Goal: Check status: Check status

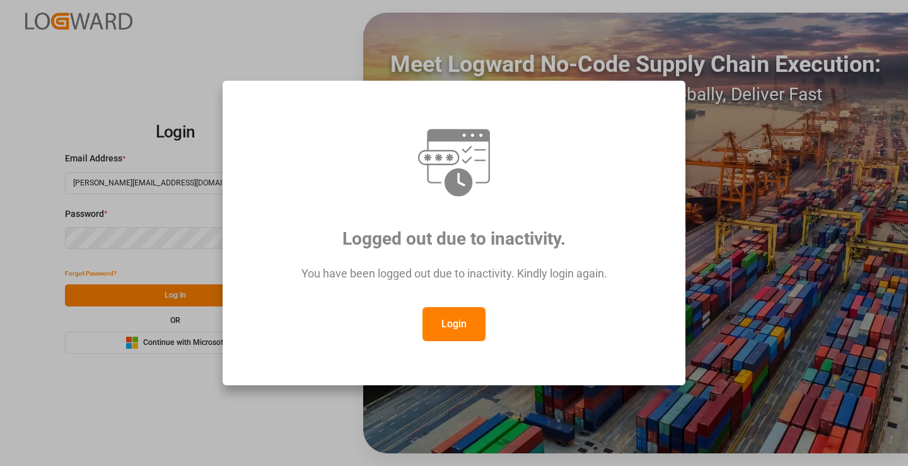
click at [461, 320] on button "Login" at bounding box center [453, 324] width 63 height 34
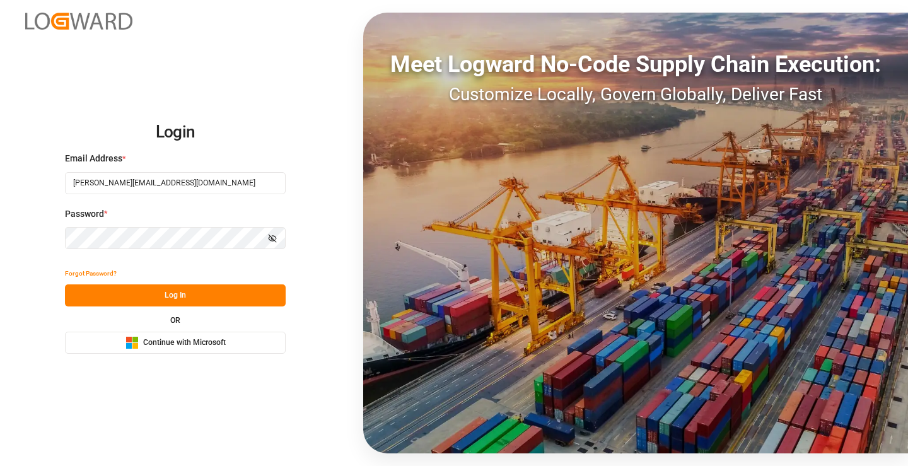
click at [196, 298] on button "Log In" at bounding box center [175, 295] width 221 height 22
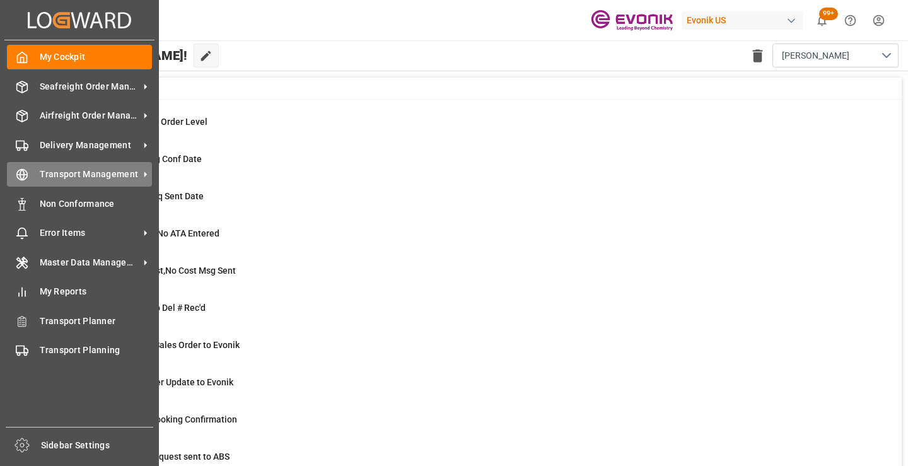
click at [20, 174] on icon at bounding box center [22, 175] width 4 height 11
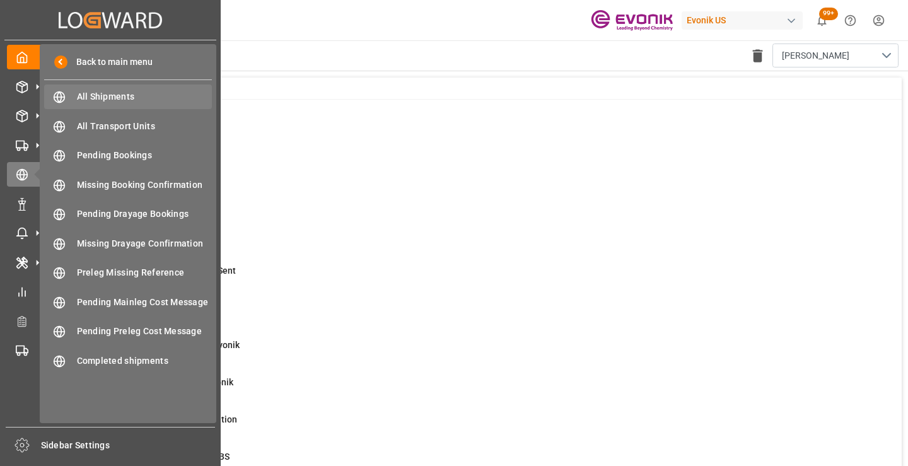
click at [105, 98] on span "All Shipments" at bounding box center [145, 96] width 136 height 13
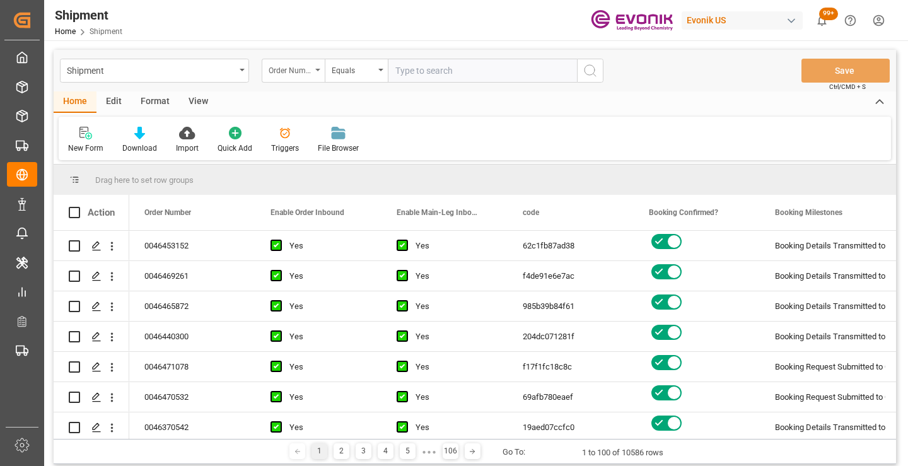
click at [314, 74] on div "Order Number" at bounding box center [293, 71] width 63 height 24
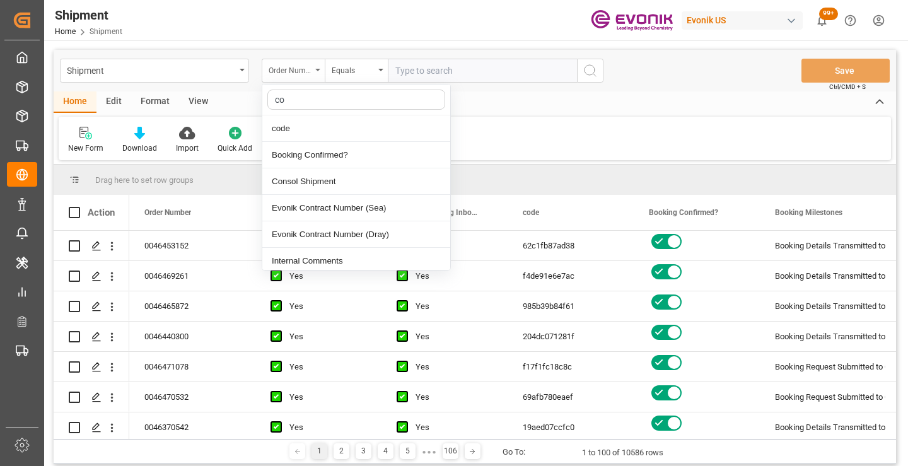
type input "cod"
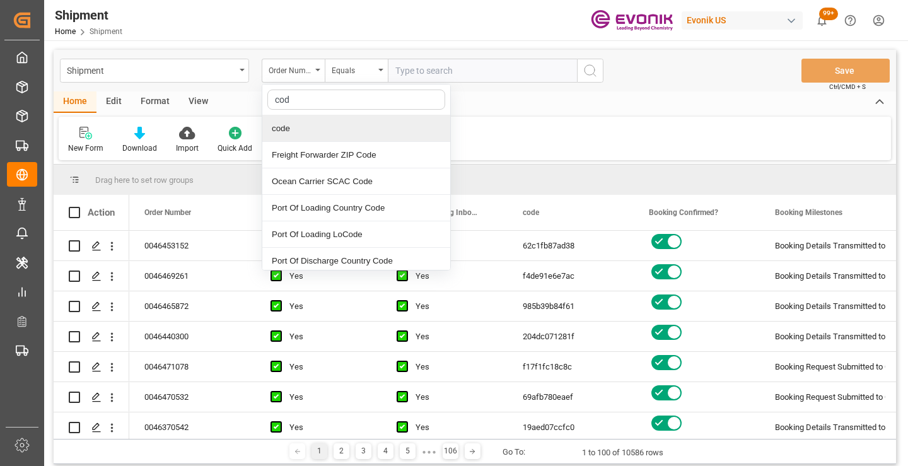
click at [311, 134] on div "code" at bounding box center [356, 128] width 188 height 26
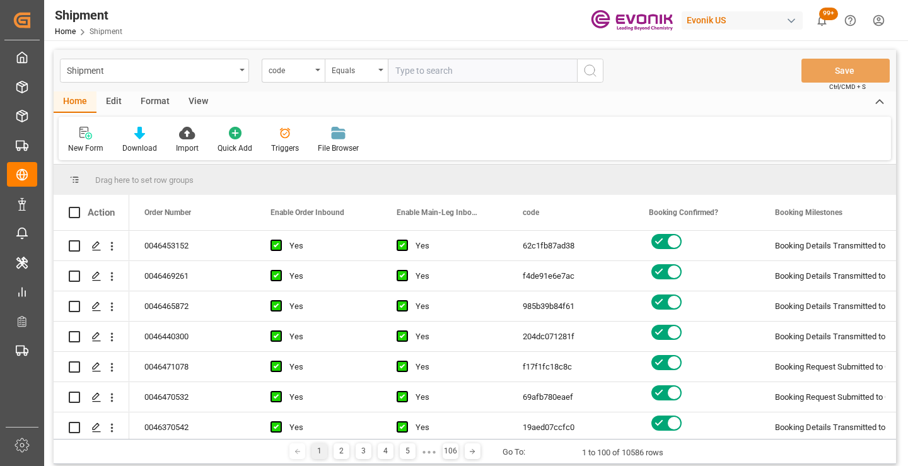
click at [431, 72] on input "text" at bounding box center [482, 71] width 189 height 24
paste input "e10c843a45ed"
type input "e10c843a45ed"
click at [594, 67] on circle "search button" at bounding box center [589, 70] width 10 height 10
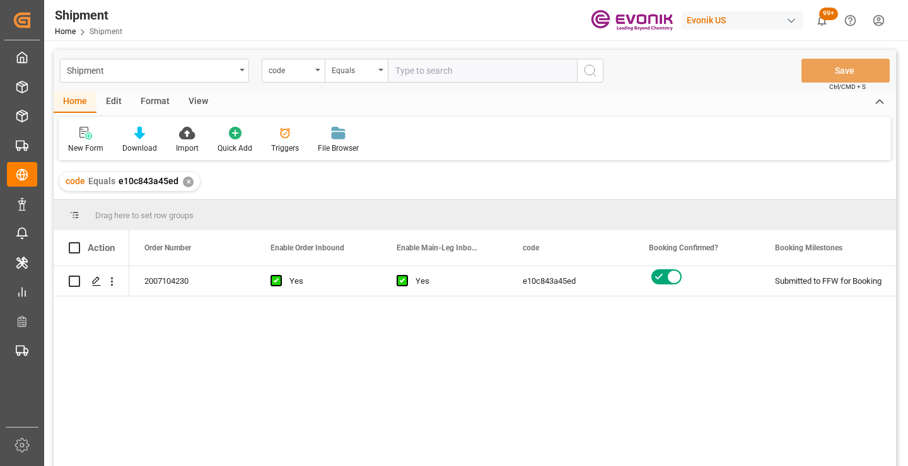
click at [598, 342] on div "2007104230 Yes Yes e10c843a45ed Submitted to FFW for Booking Active No" at bounding box center [512, 370] width 767 height 208
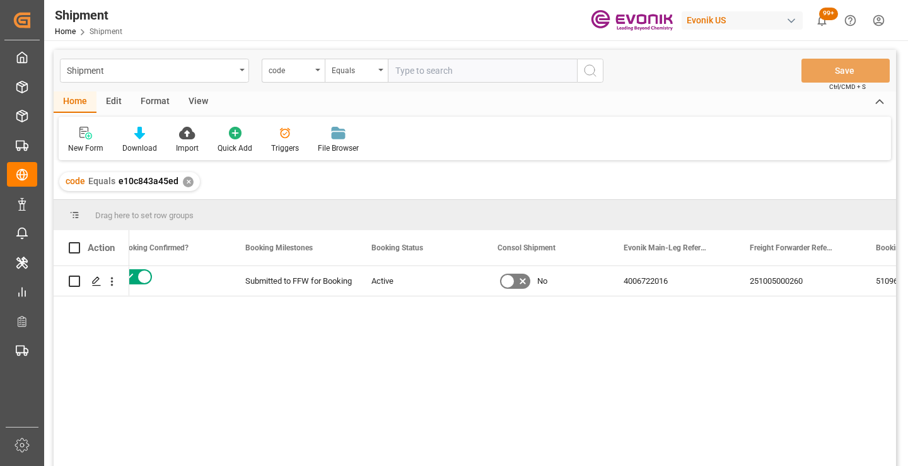
scroll to position [0, 504]
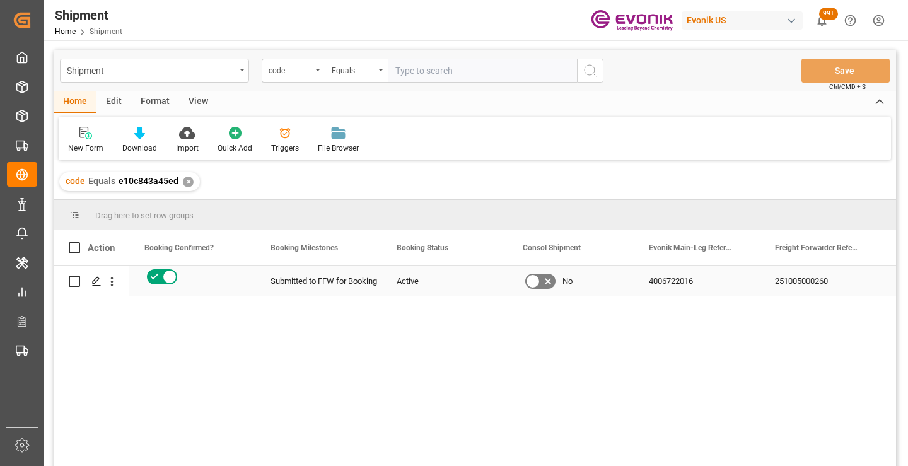
click at [823, 281] on div "251005000260" at bounding box center [823, 281] width 126 height 30
click at [183, 182] on div "✕" at bounding box center [188, 182] width 11 height 11
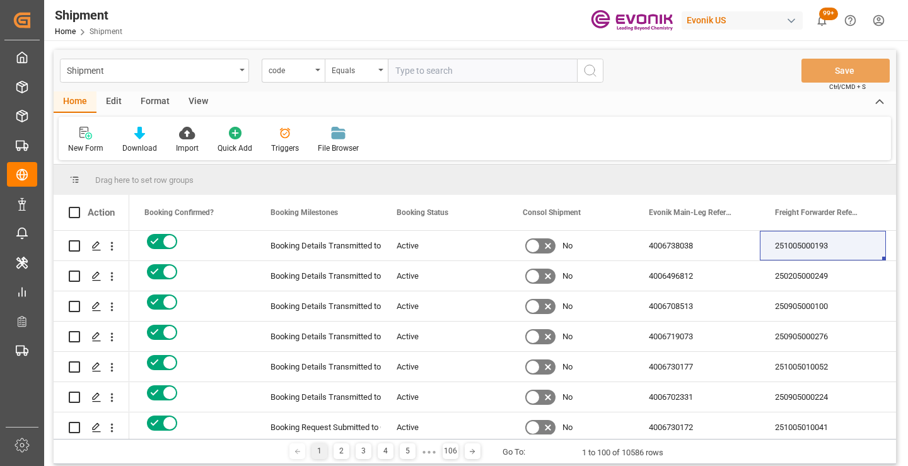
click at [441, 76] on input "text" at bounding box center [482, 71] width 189 height 24
paste input "dcdb00259f4e"
type input "dcdb00259f4e"
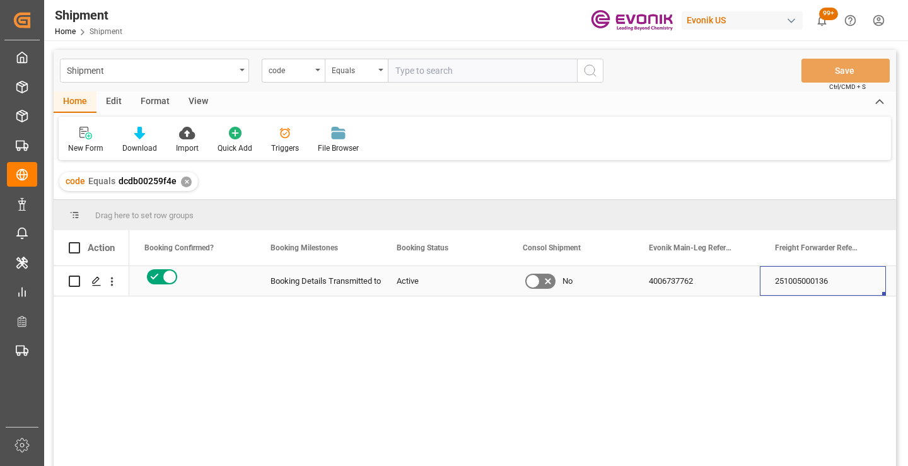
click at [805, 282] on div "251005000136" at bounding box center [823, 281] width 126 height 30
click at [186, 186] on div "✕" at bounding box center [186, 182] width 11 height 11
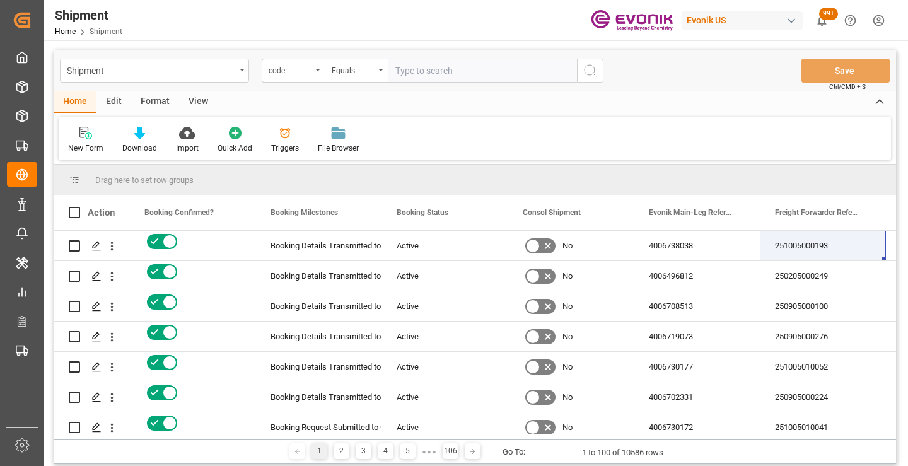
click at [451, 76] on input "text" at bounding box center [482, 71] width 189 height 24
paste input "d9738b69ec9f"
type input "d9738b69ec9f"
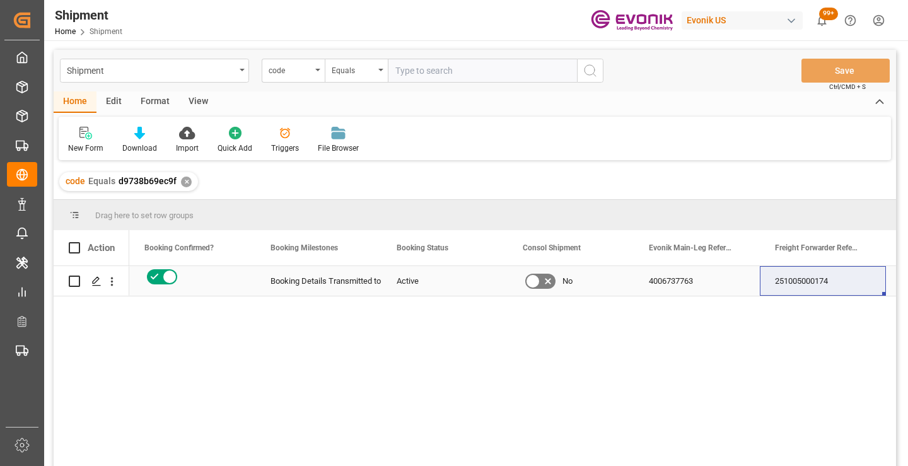
click at [817, 284] on div "251005000174" at bounding box center [823, 281] width 126 height 30
click at [833, 281] on div "251005000174" at bounding box center [823, 281] width 126 height 30
click at [187, 185] on div "✕" at bounding box center [186, 182] width 11 height 11
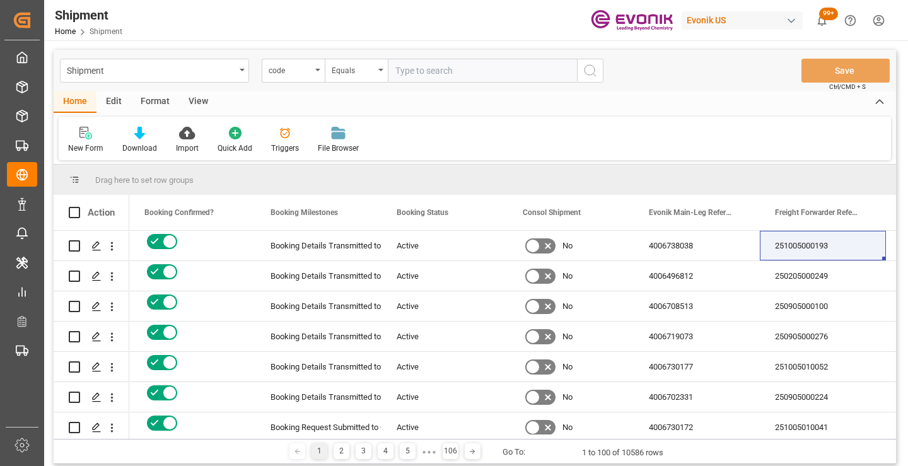
click at [429, 74] on input "text" at bounding box center [482, 71] width 189 height 24
paste input "0cf30793b930"
type input "0cf30793b930"
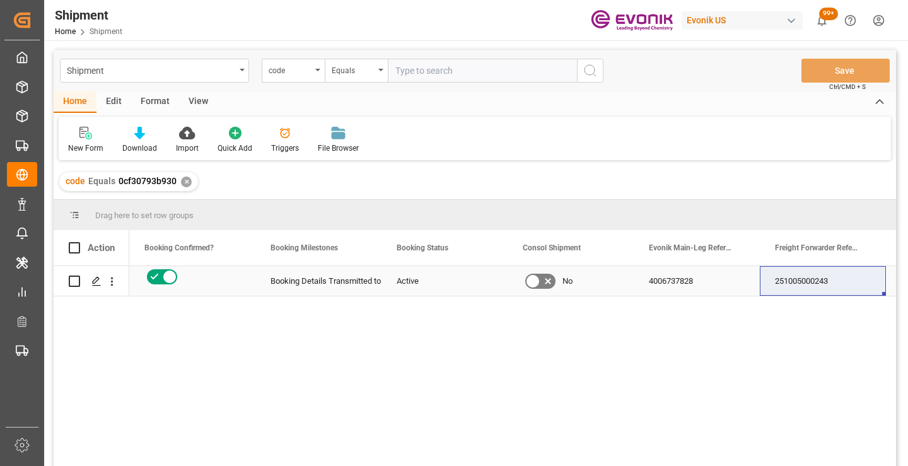
click at [804, 285] on div "251005000243" at bounding box center [823, 281] width 126 height 30
click at [186, 182] on div "✕" at bounding box center [186, 182] width 11 height 11
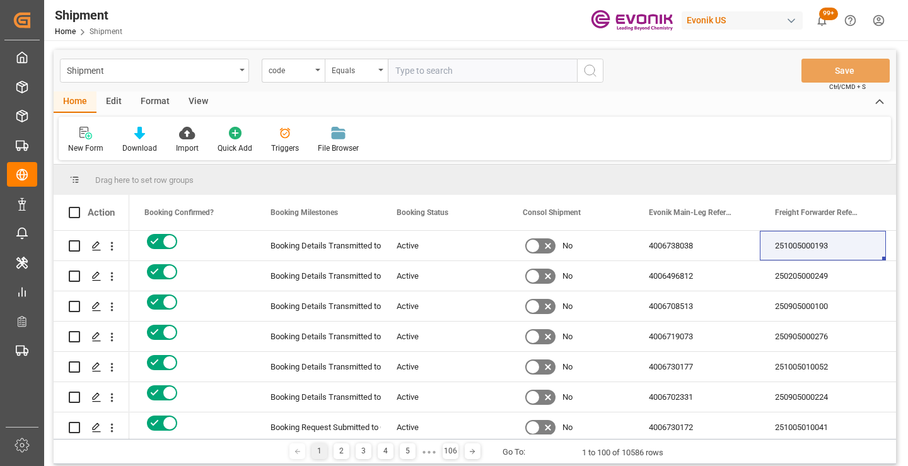
click at [442, 74] on input "text" at bounding box center [482, 71] width 189 height 24
paste input "2033a3147329"
type input "2033a3147329"
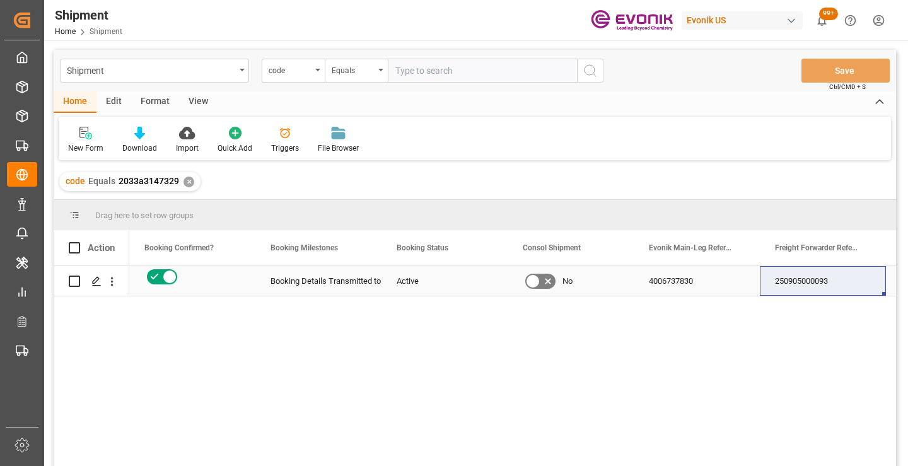
click at [796, 284] on div "250905000093" at bounding box center [823, 281] width 126 height 30
click at [188, 183] on div "✕" at bounding box center [188, 182] width 11 height 11
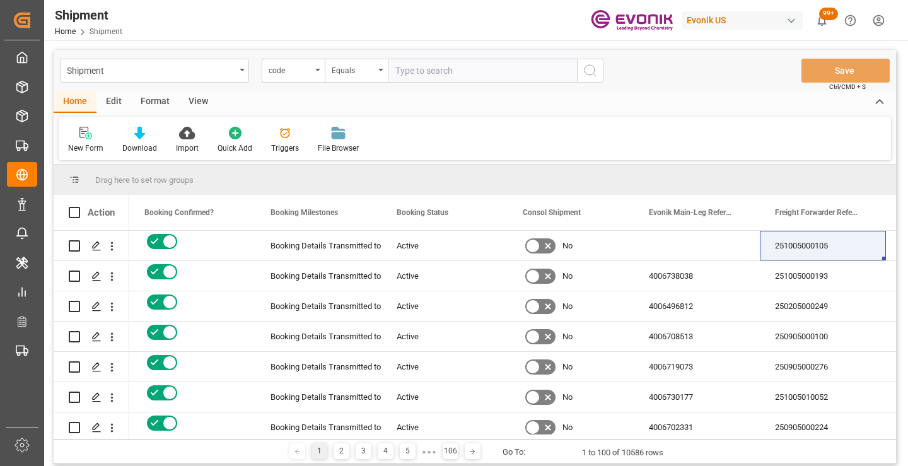
paste input "0e38f06b6e1b"
click at [432, 72] on input "text" at bounding box center [482, 71] width 189 height 24
type input "0e38f06b6e1b"
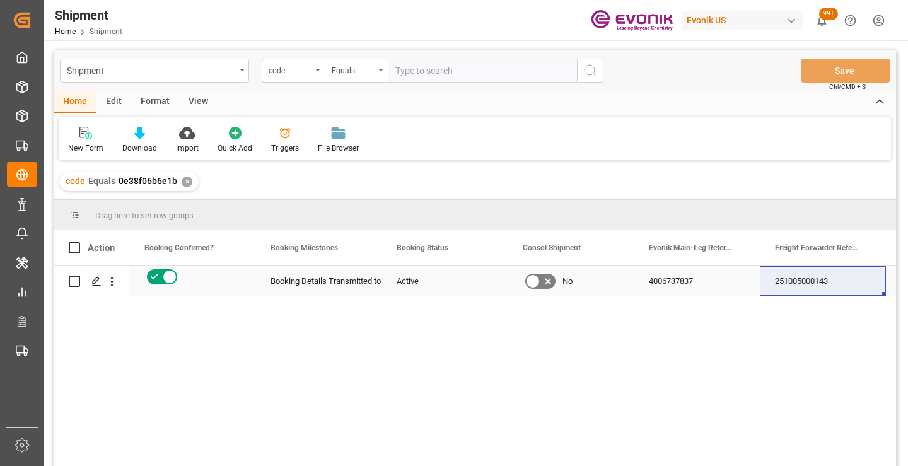
click at [801, 268] on div "251005000143" at bounding box center [823, 281] width 126 height 30
click at [801, 276] on div "251005000143" at bounding box center [823, 281] width 126 height 30
click at [185, 180] on div "✕" at bounding box center [187, 182] width 11 height 11
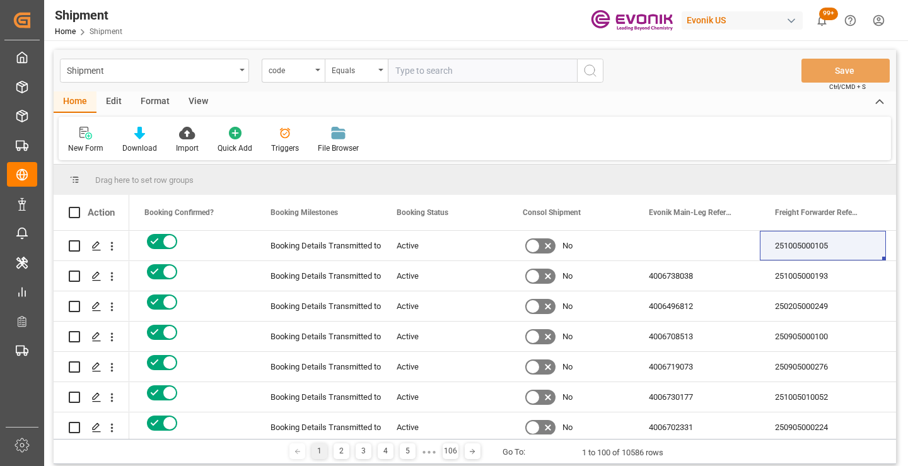
click at [468, 71] on input "text" at bounding box center [482, 71] width 189 height 24
paste input "1d878efbe75a"
type input "1d878efbe75a"
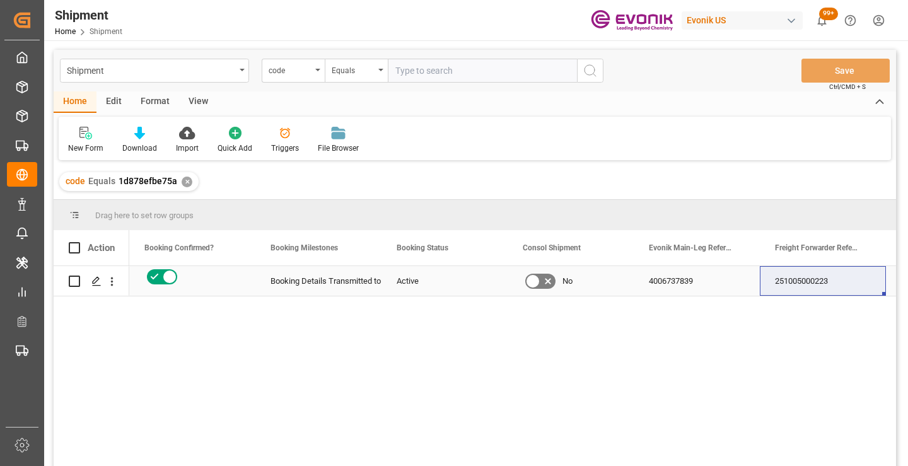
click at [817, 285] on div "251005000223" at bounding box center [823, 281] width 126 height 30
click at [183, 180] on div "✕" at bounding box center [187, 182] width 11 height 11
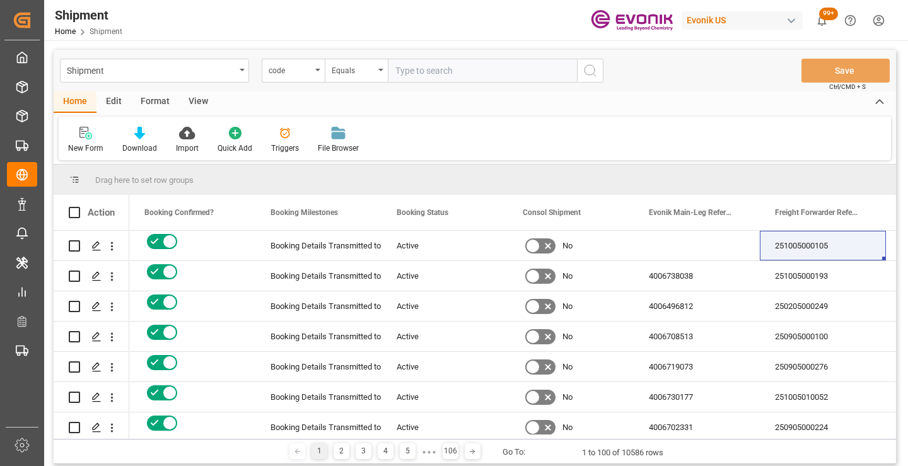
click at [464, 71] on input "text" at bounding box center [482, 71] width 189 height 24
paste input "14f54dbe3bcf"
type input "14f54dbe3bcf"
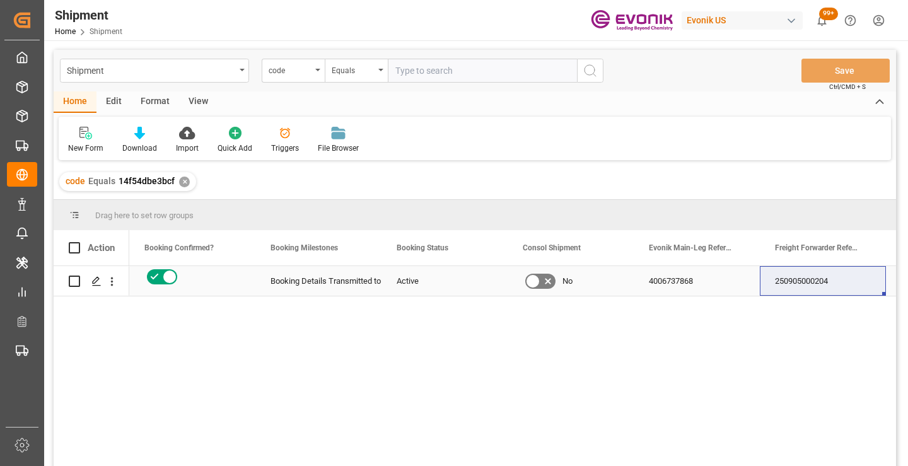
click at [800, 284] on div "250905000204" at bounding box center [823, 281] width 126 height 30
click at [184, 183] on div "✕" at bounding box center [184, 182] width 11 height 11
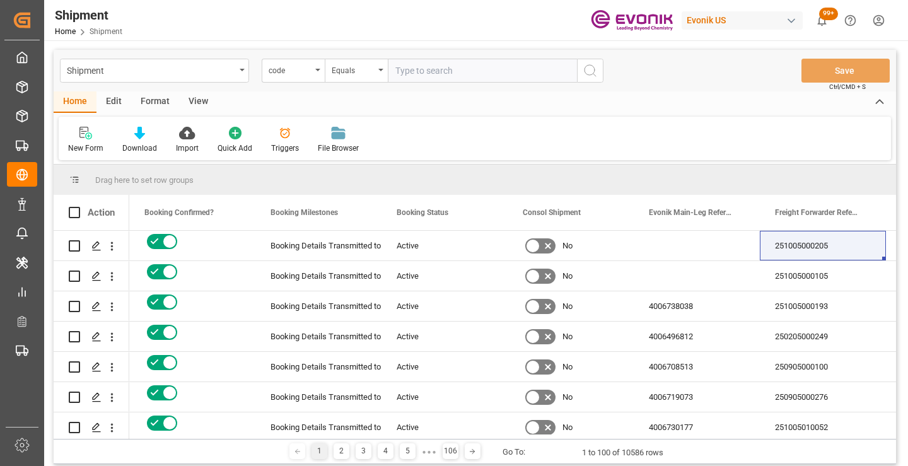
click at [468, 75] on input "text" at bounding box center [482, 71] width 189 height 24
paste input "96770fae2e05"
type input "96770fae2e05"
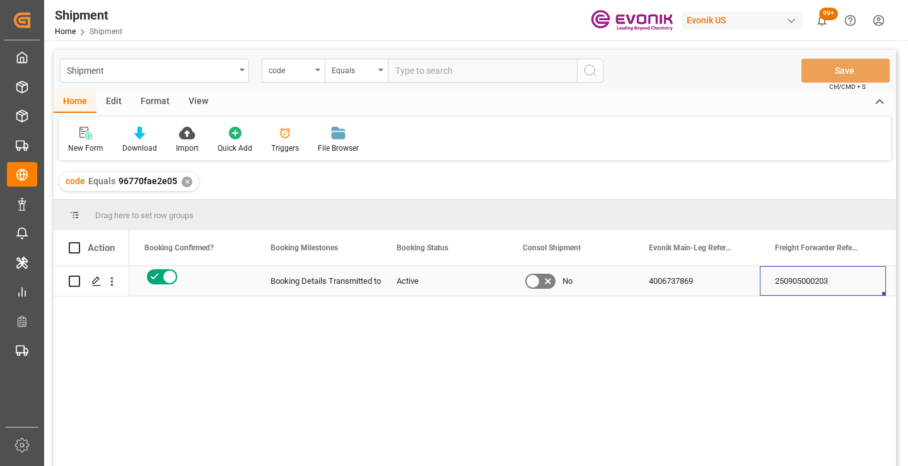
click at [825, 287] on div "250905000203" at bounding box center [823, 281] width 126 height 30
click at [184, 180] on div "✕" at bounding box center [187, 182] width 11 height 11
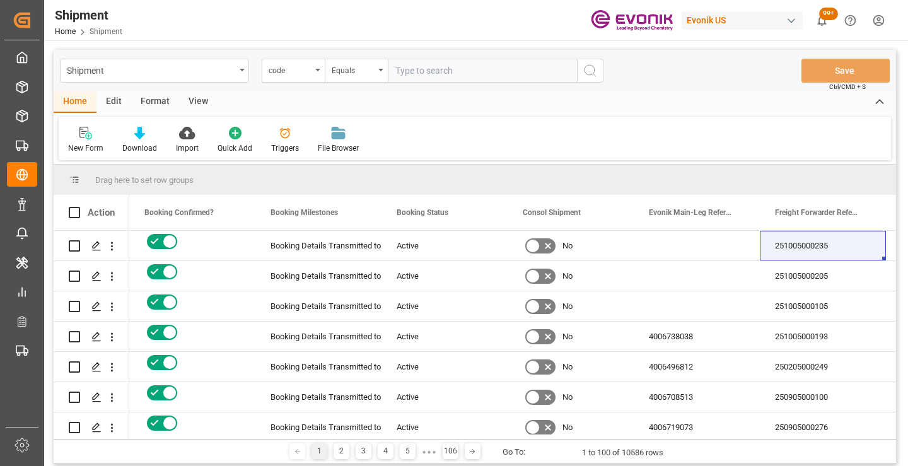
click at [485, 69] on input "text" at bounding box center [482, 71] width 189 height 24
paste input "062f7fb0bfda"
type input "062f7fb0bfda"
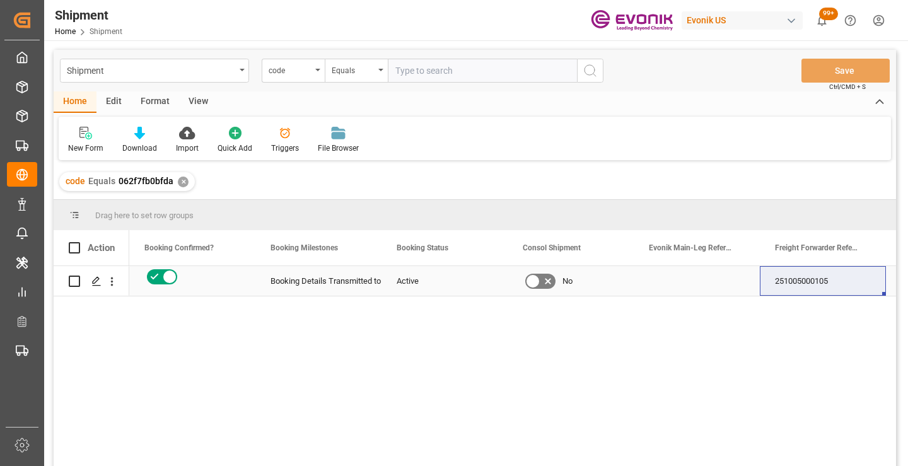
click at [817, 282] on div "251005000105" at bounding box center [823, 281] width 126 height 30
click at [181, 181] on div "✕" at bounding box center [183, 182] width 11 height 11
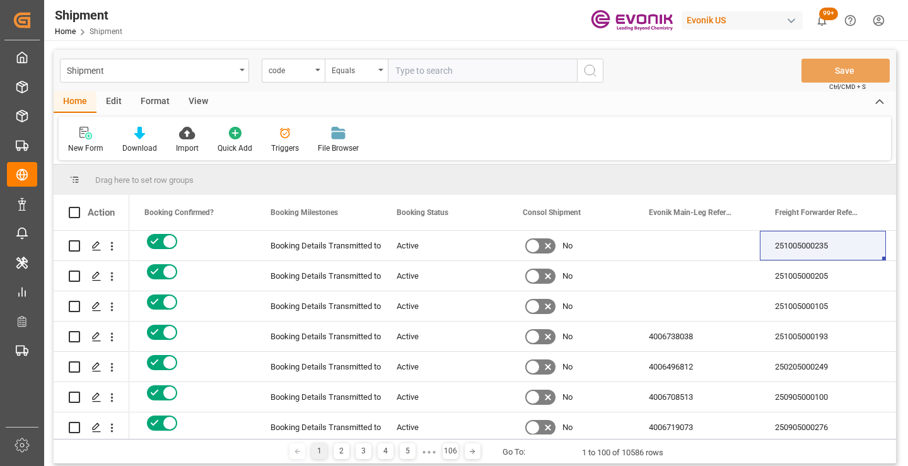
click at [494, 71] on input "text" at bounding box center [482, 71] width 189 height 24
paste input "cb6e0cee7ae8"
type input "cb6e0cee7ae8"
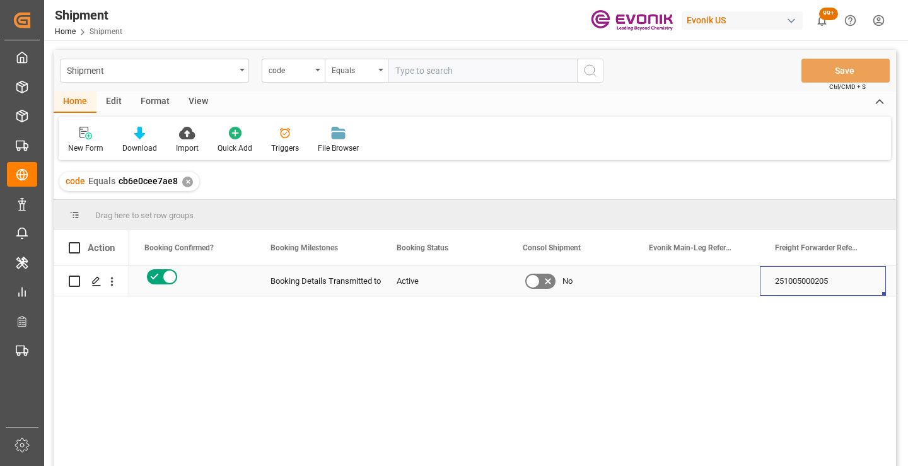
click at [814, 281] on div "251005000205" at bounding box center [823, 281] width 126 height 30
click at [185, 184] on div "✕" at bounding box center [187, 182] width 11 height 11
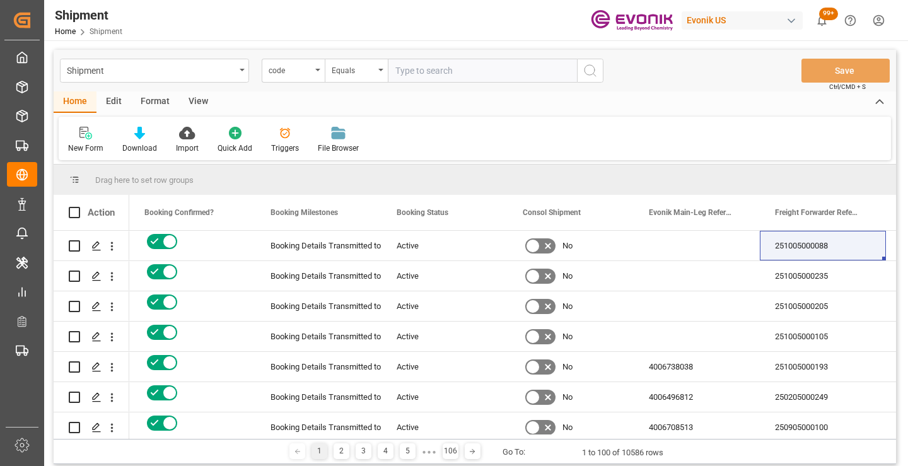
click at [462, 71] on input "text" at bounding box center [482, 71] width 189 height 24
paste input "79f331a40095"
type input "79f331a40095"
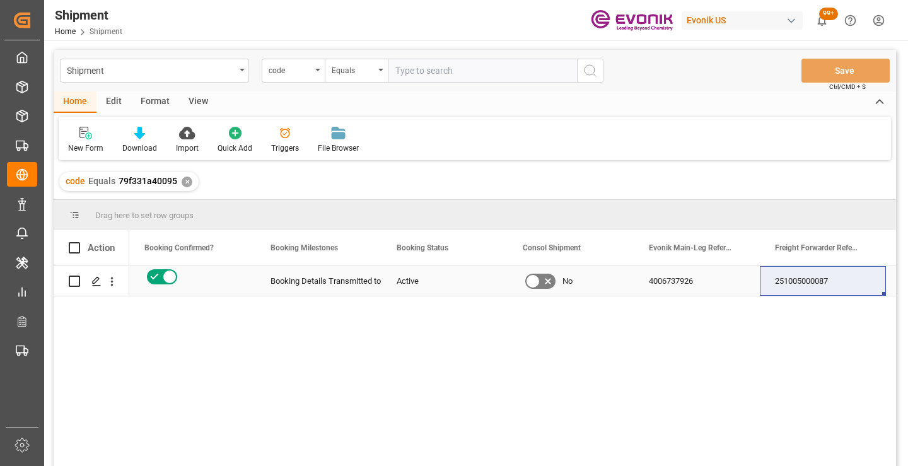
click at [826, 284] on div "251005000087" at bounding box center [823, 281] width 126 height 30
click at [188, 182] on div "✕" at bounding box center [187, 182] width 11 height 11
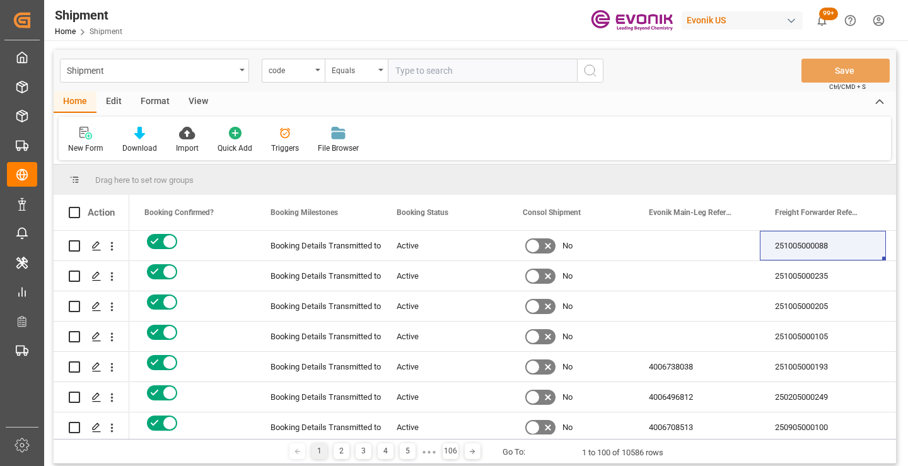
click at [480, 74] on input "text" at bounding box center [482, 71] width 189 height 24
paste input "dfd2e79bb3dd"
type input "dfd2e79bb3dd"
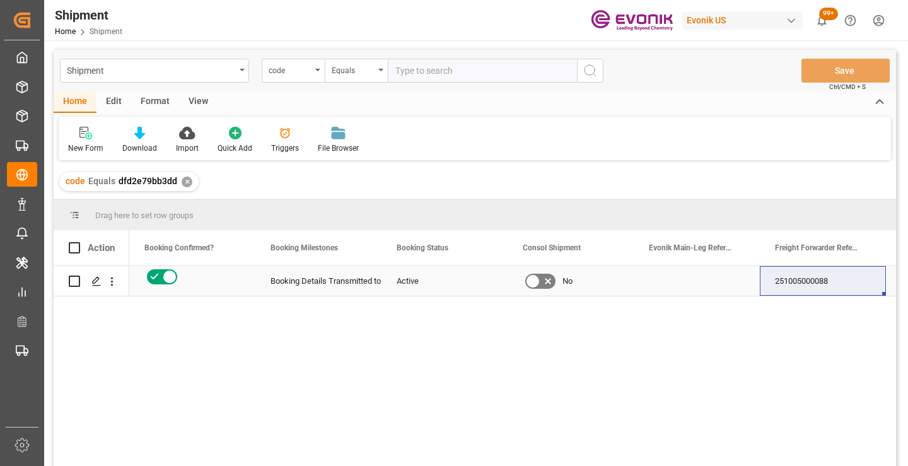
click at [808, 284] on div "251005000088" at bounding box center [823, 281] width 126 height 30
click at [183, 183] on div "✕" at bounding box center [187, 182] width 11 height 11
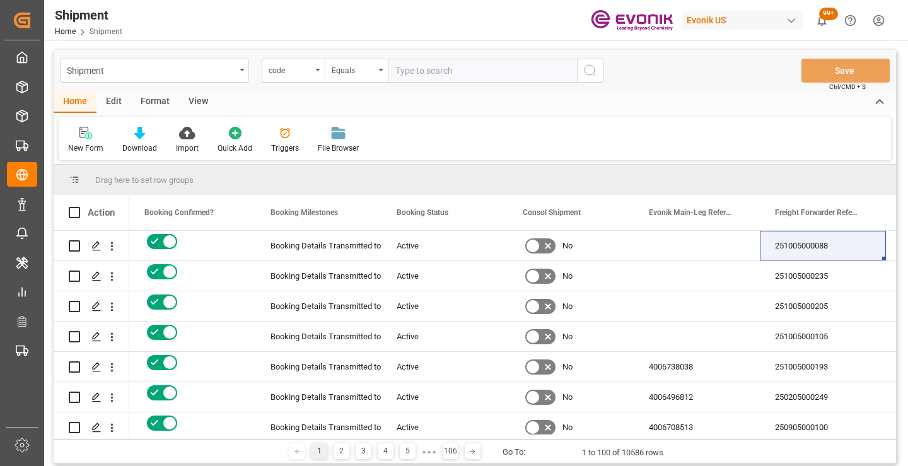
click at [457, 70] on input "text" at bounding box center [482, 71] width 189 height 24
paste input "d476943cb01e"
type input "d476943cb01e"
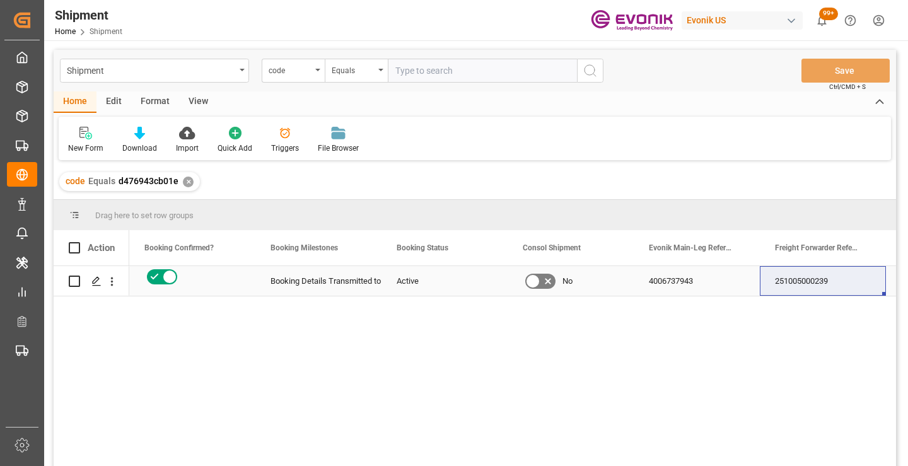
click at [810, 271] on div "251005000239" at bounding box center [823, 281] width 126 height 30
click at [189, 180] on div "✕" at bounding box center [188, 182] width 11 height 11
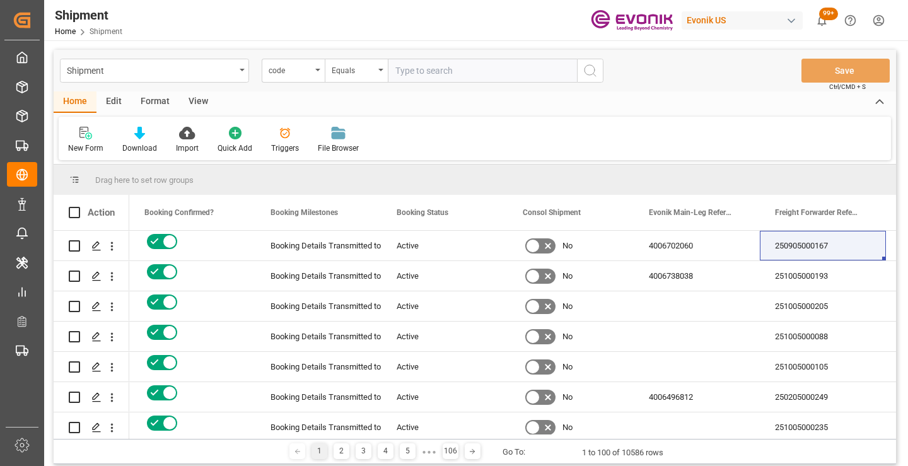
click at [484, 76] on input "text" at bounding box center [482, 71] width 189 height 24
paste input "8128df4e779a"
type input "8128df4e779a"
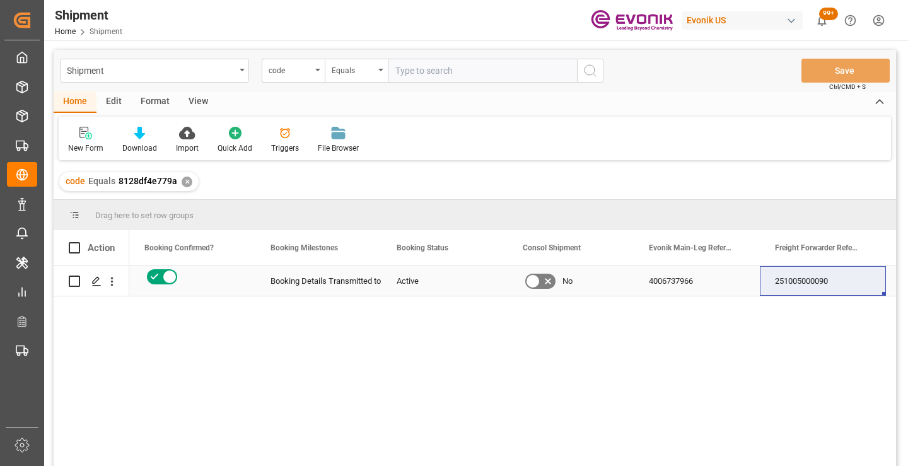
click at [799, 285] on div "251005000090" at bounding box center [823, 281] width 126 height 30
click at [183, 185] on div "✕" at bounding box center [187, 182] width 11 height 11
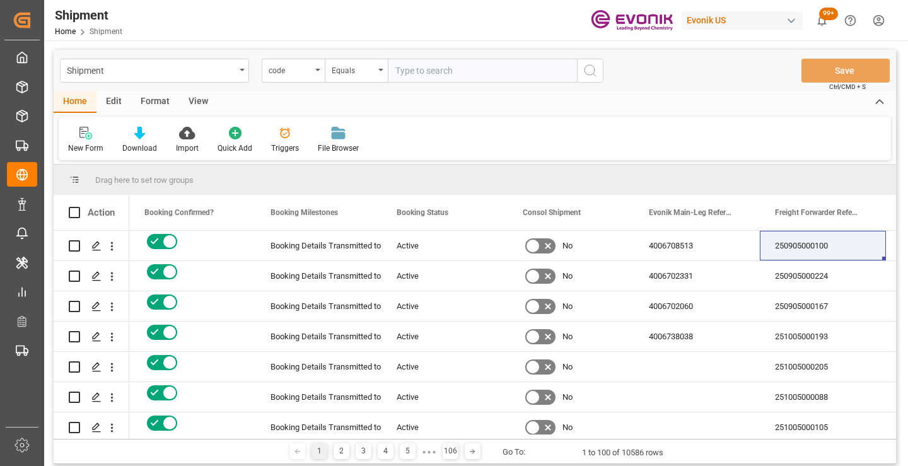
click at [479, 72] on input "text" at bounding box center [482, 71] width 189 height 24
paste input "bb70af02c53b"
type input "bb70af02c53b"
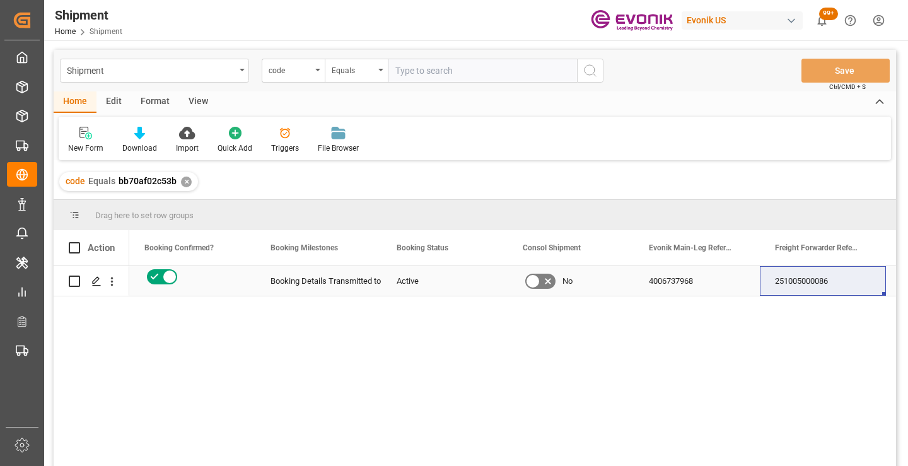
click at [826, 283] on div "251005000086" at bounding box center [823, 281] width 126 height 30
click at [183, 185] on div "✕" at bounding box center [186, 182] width 11 height 11
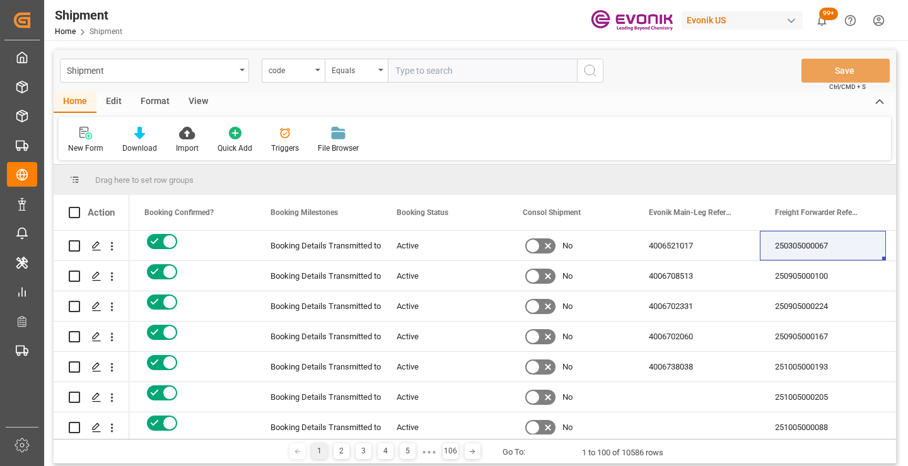
click at [475, 69] on input "text" at bounding box center [482, 71] width 189 height 24
paste input "f0c144dfade5"
type input "f0c144dfade5"
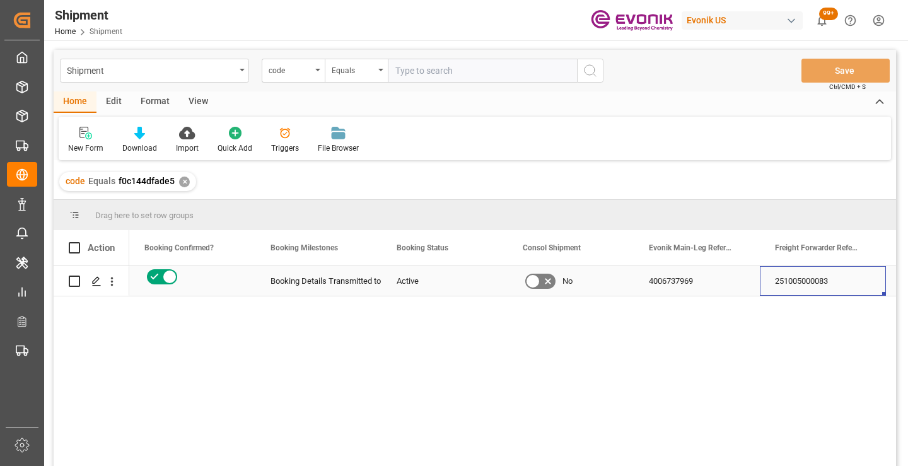
click at [801, 284] on div "251005000083" at bounding box center [823, 281] width 126 height 30
click at [187, 183] on div "✕" at bounding box center [184, 182] width 11 height 11
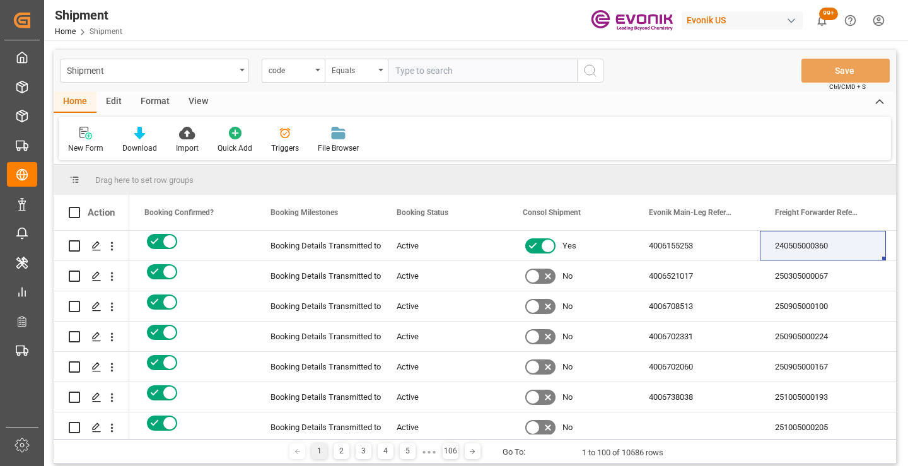
click at [421, 71] on input "text" at bounding box center [482, 71] width 189 height 24
paste input "5fcd827f97e6"
type input "5fcd827f97e6"
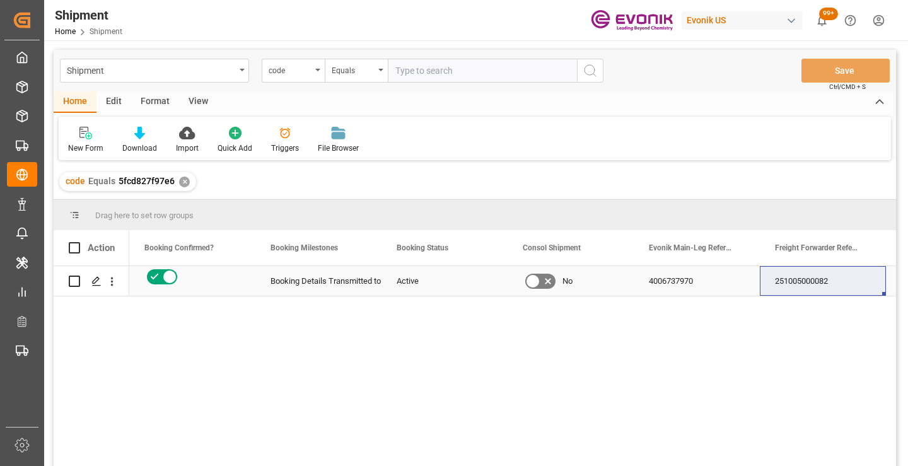
click at [805, 286] on div "251005000082" at bounding box center [823, 281] width 126 height 30
click at [183, 183] on div "✕" at bounding box center [184, 182] width 11 height 11
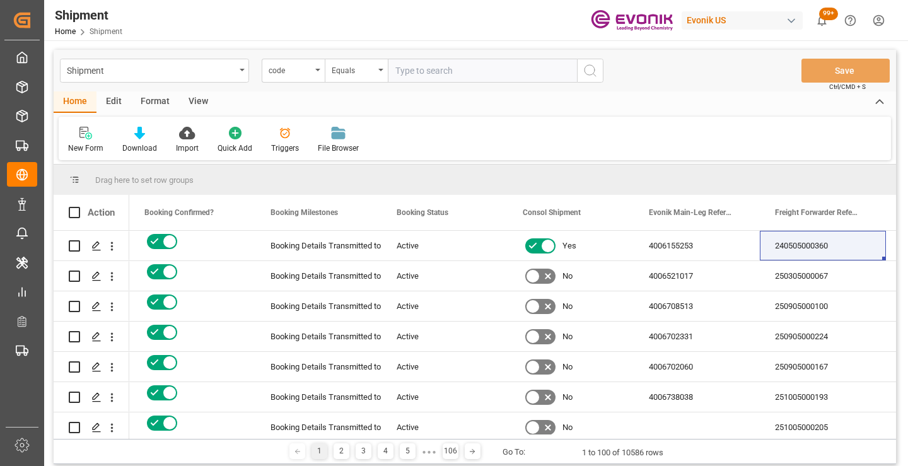
click at [468, 73] on input "text" at bounding box center [482, 71] width 189 height 24
paste input "c68300e7447a"
type input "c68300e7447a"
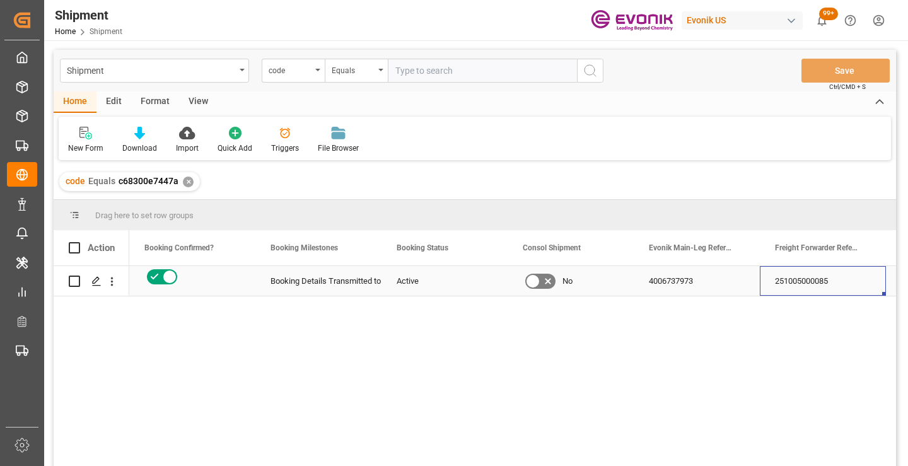
click at [815, 279] on div "251005000085" at bounding box center [823, 281] width 126 height 30
click at [187, 183] on div "✕" at bounding box center [188, 182] width 11 height 11
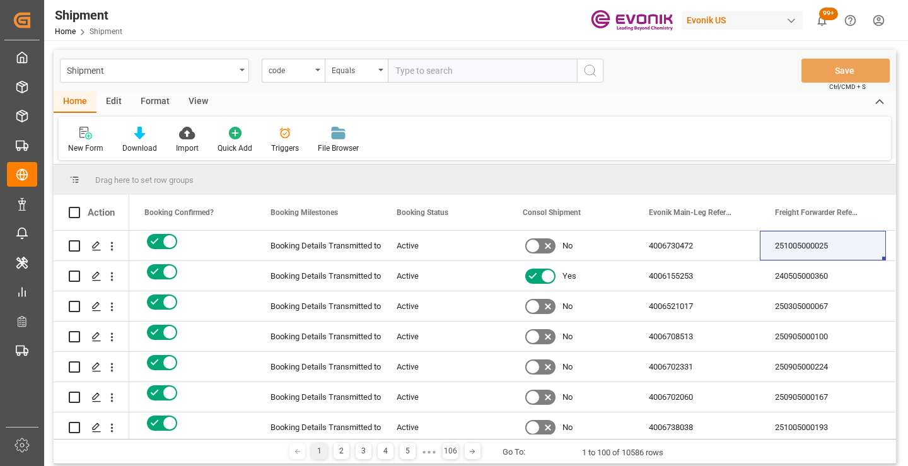
click at [434, 73] on input "text" at bounding box center [482, 71] width 189 height 24
paste input "65c9b0215cb5"
type input "65c9b0215cb5"
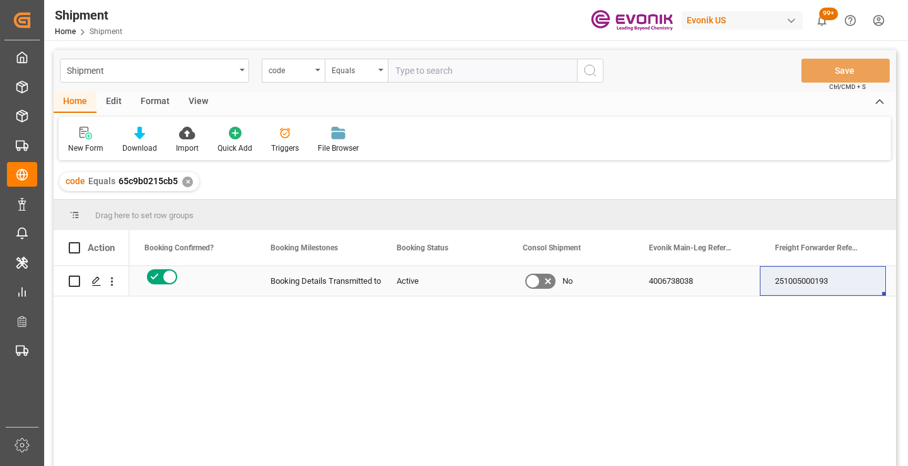
click at [796, 284] on div "251005000193" at bounding box center [823, 281] width 126 height 30
click at [184, 182] on div "✕" at bounding box center [187, 182] width 11 height 11
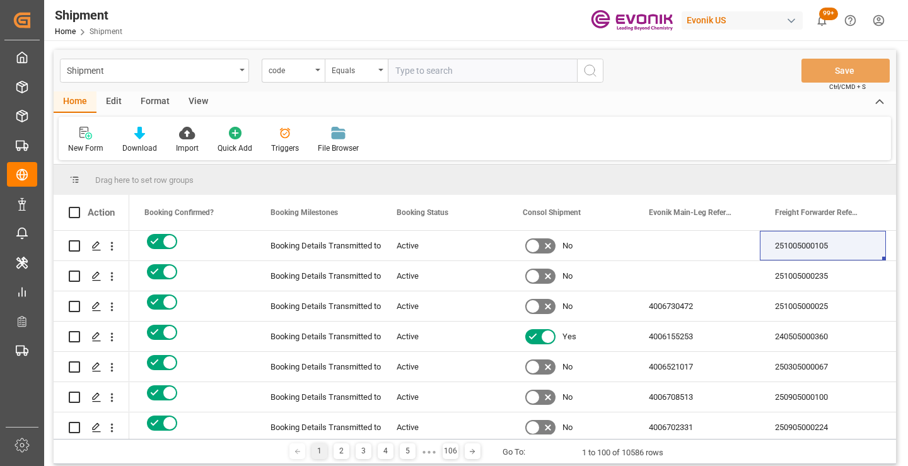
click at [485, 73] on input "text" at bounding box center [482, 71] width 189 height 24
paste input "2e394057cc00"
type input "2e394057cc00"
click at [591, 72] on icon "search button" at bounding box center [590, 70] width 15 height 15
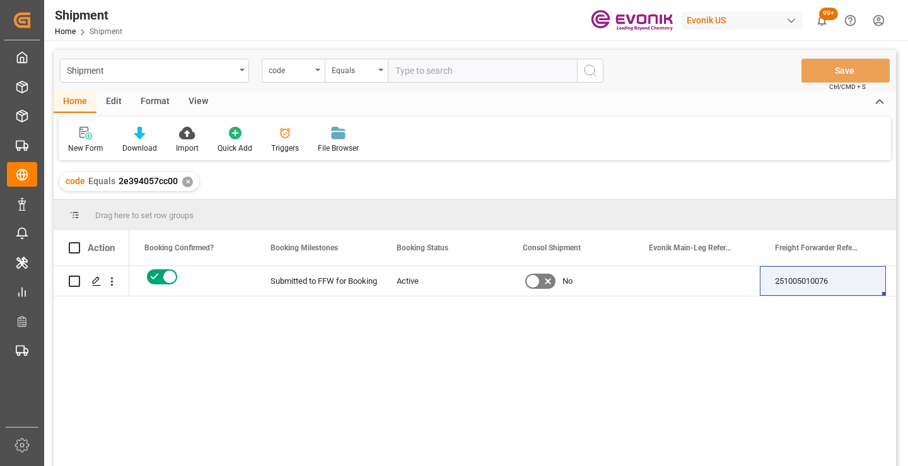
click at [240, 354] on div "Yes 2e394057cc00 Submitted to FFW for Booking Active No 251005010076 83414822" at bounding box center [512, 370] width 767 height 208
click at [371, 331] on div "Yes 2e394057cc00 Submitted to FFW for Booking Active No 251005010076 83414822" at bounding box center [512, 370] width 767 height 208
click at [311, 402] on div "Yes 2e394057cc00 Submitted to FFW for Booking Active No 251005010076 83414822" at bounding box center [512, 370] width 767 height 208
click at [349, 367] on div "Yes 2e394057cc00 Submitted to FFW for Booking Active No 251005010076 83414822" at bounding box center [512, 370] width 767 height 208
click at [381, 352] on div "Yes 2e394057cc00 Submitted to FFW for Booking Active No 251005010076 83414822" at bounding box center [512, 370] width 767 height 208
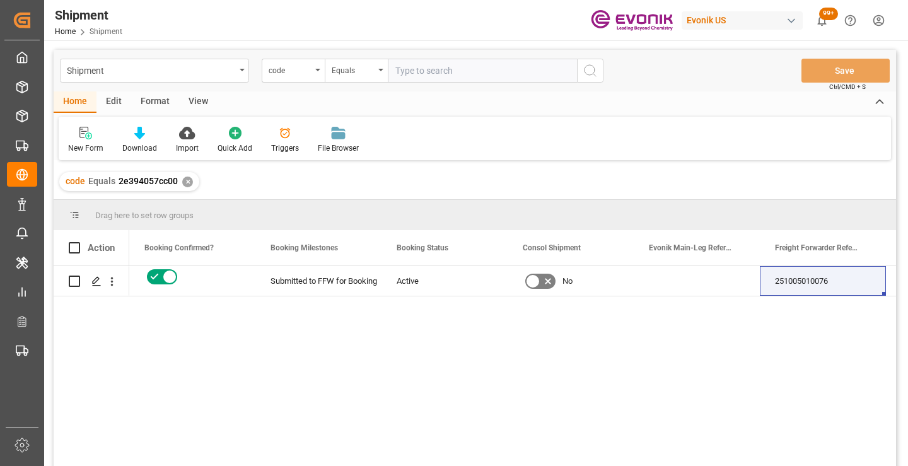
click at [472, 165] on div "code Equals 2e394057cc00 ✕" at bounding box center [475, 181] width 842 height 35
click at [93, 278] on icon "Press SPACE to select this row." at bounding box center [96, 281] width 10 height 10
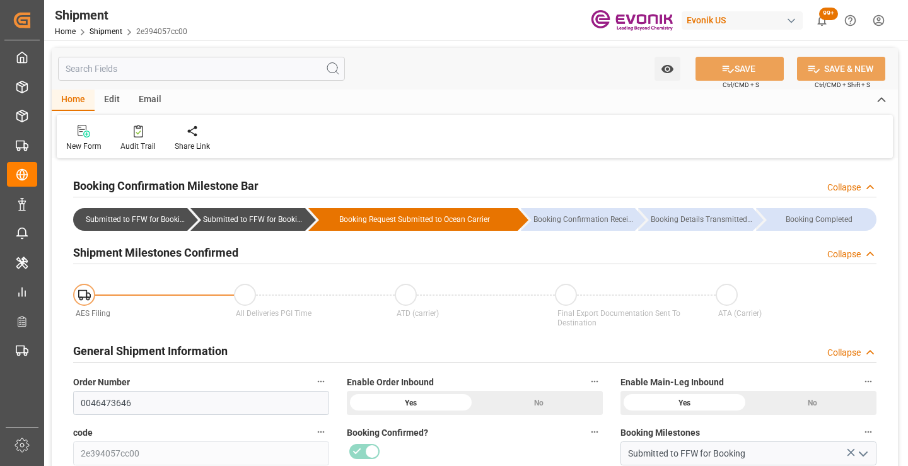
scroll to position [126, 0]
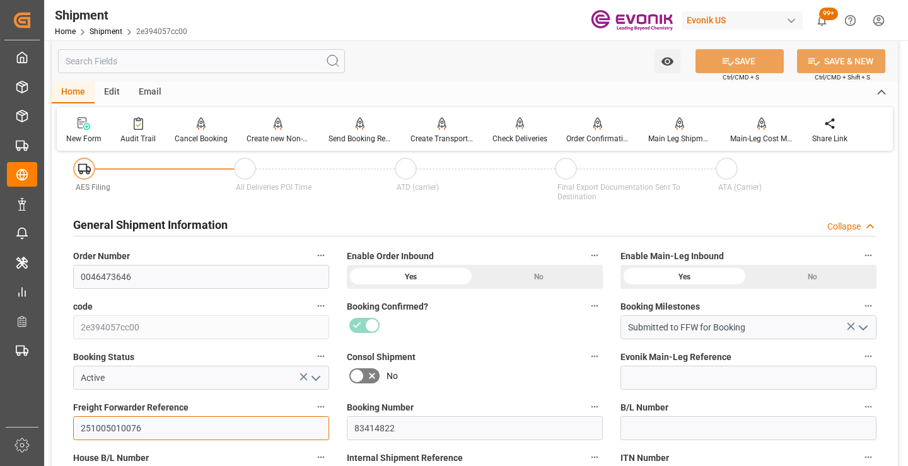
click at [119, 425] on input "251005010076" at bounding box center [201, 428] width 256 height 24
click at [219, 65] on input "text" at bounding box center [201, 61] width 287 height 24
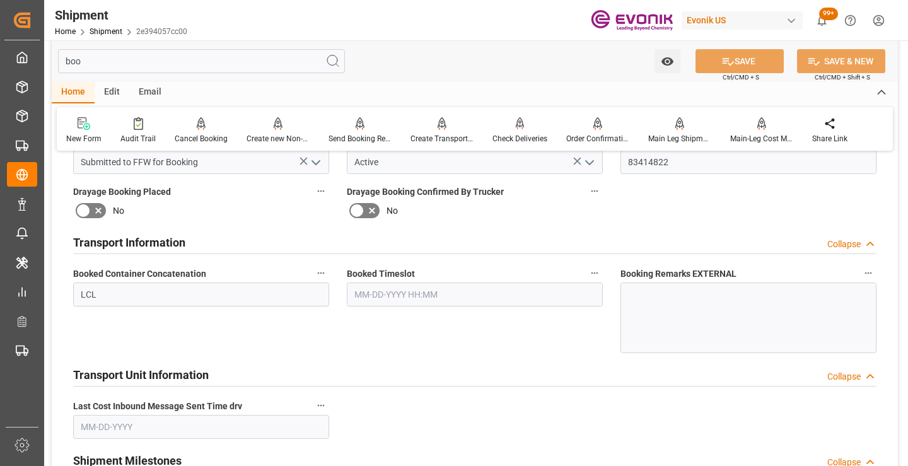
scroll to position [0, 0]
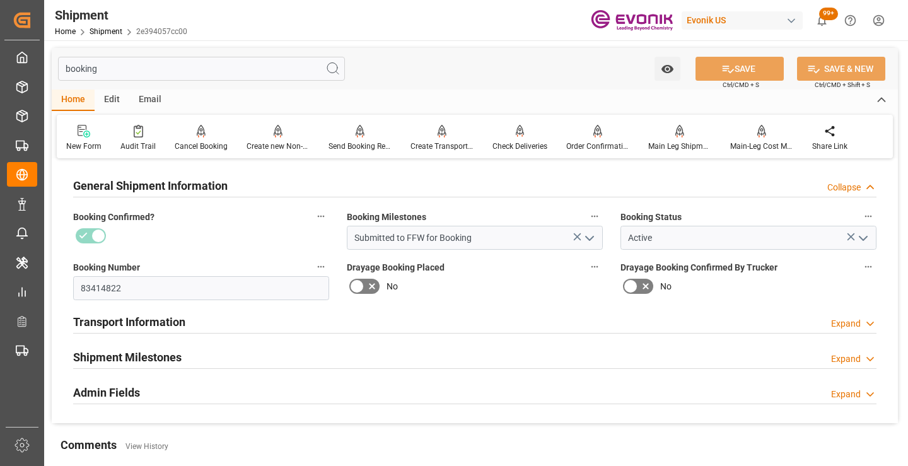
type input "booking"
click at [150, 351] on h2 "Shipment Milestones" at bounding box center [127, 357] width 108 height 17
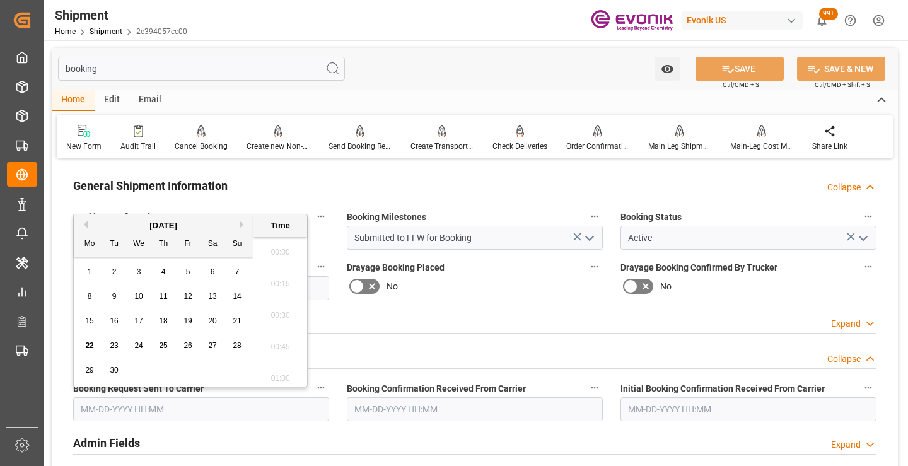
click at [206, 401] on input "text" at bounding box center [201, 409] width 256 height 24
click at [190, 317] on span "19" at bounding box center [187, 320] width 8 height 9
type input "[DATE] 00:00"
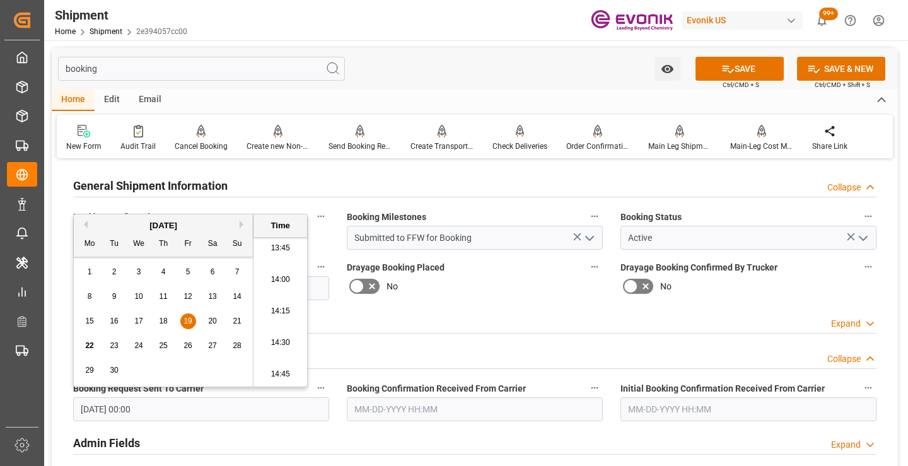
click at [400, 415] on input "text" at bounding box center [475, 409] width 256 height 24
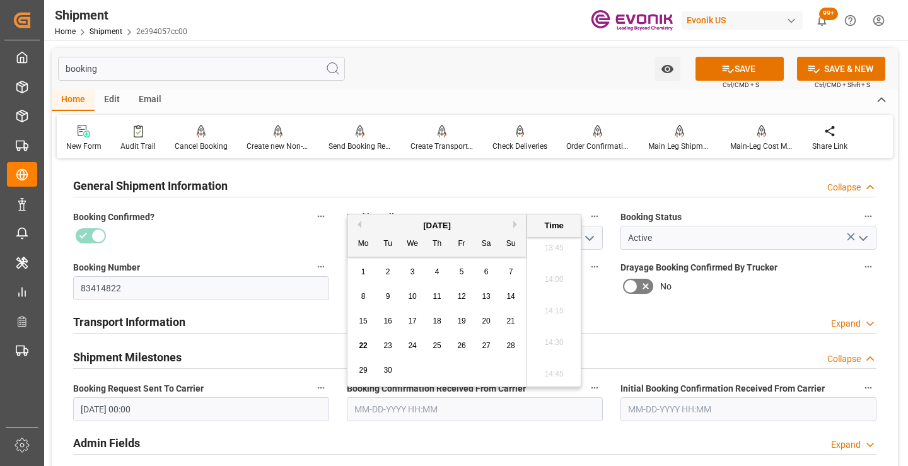
click at [461, 328] on div "19" at bounding box center [462, 321] width 16 height 15
type input "[DATE] 00:00"
click at [715, 67] on button "SAVE" at bounding box center [739, 69] width 88 height 24
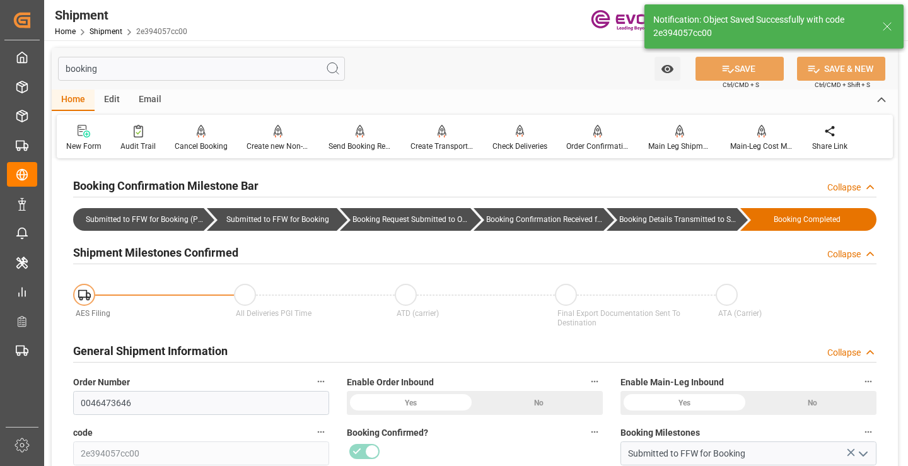
type input "Booking Details Transmitted to SAP"
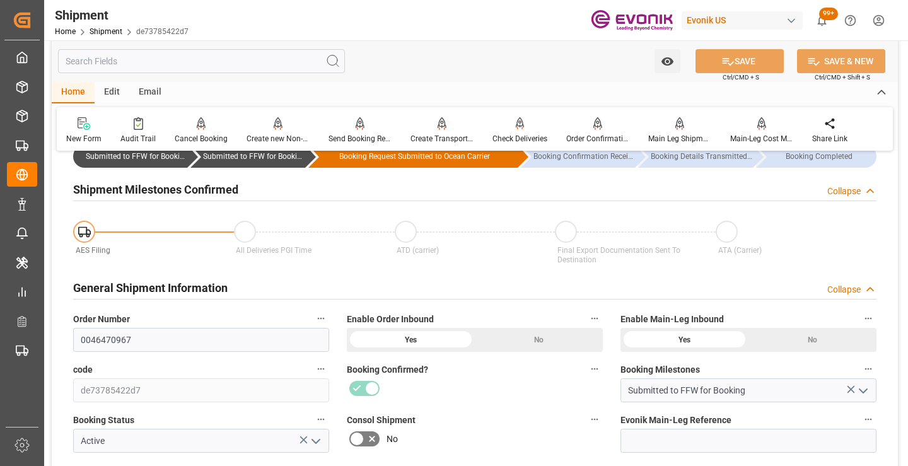
scroll to position [126, 0]
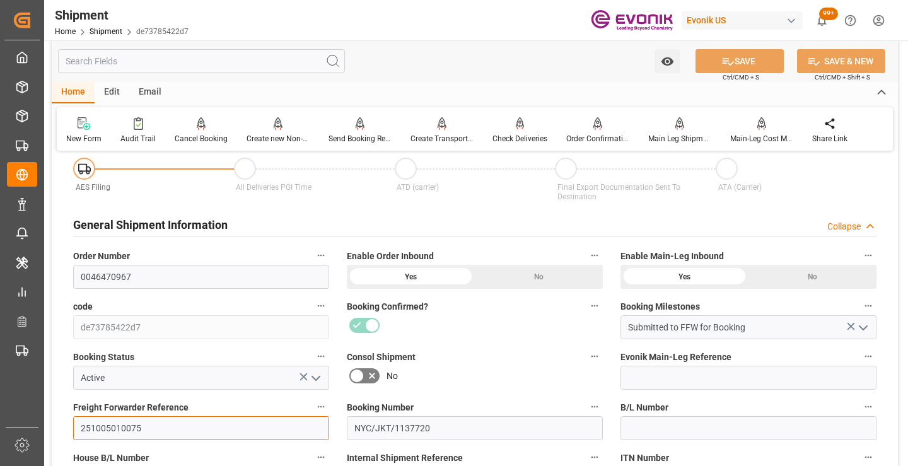
click at [117, 426] on input "251005010075" at bounding box center [201, 428] width 256 height 24
click at [229, 62] on input "text" at bounding box center [201, 61] width 287 height 24
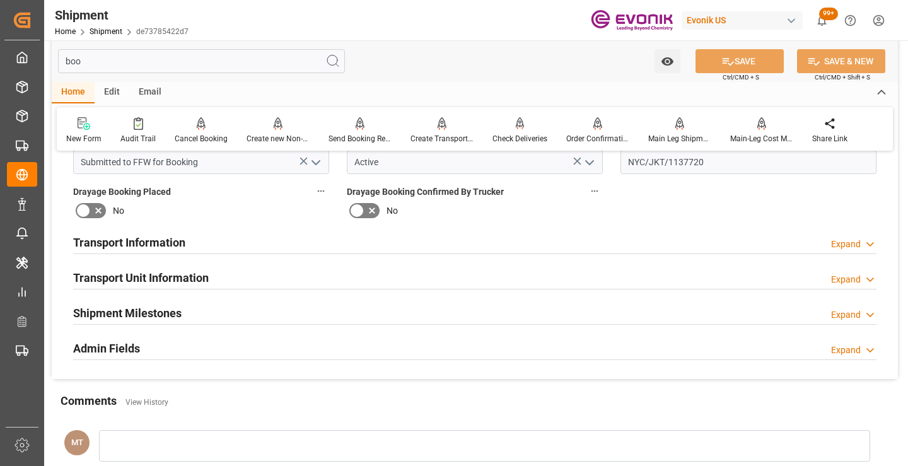
scroll to position [0, 0]
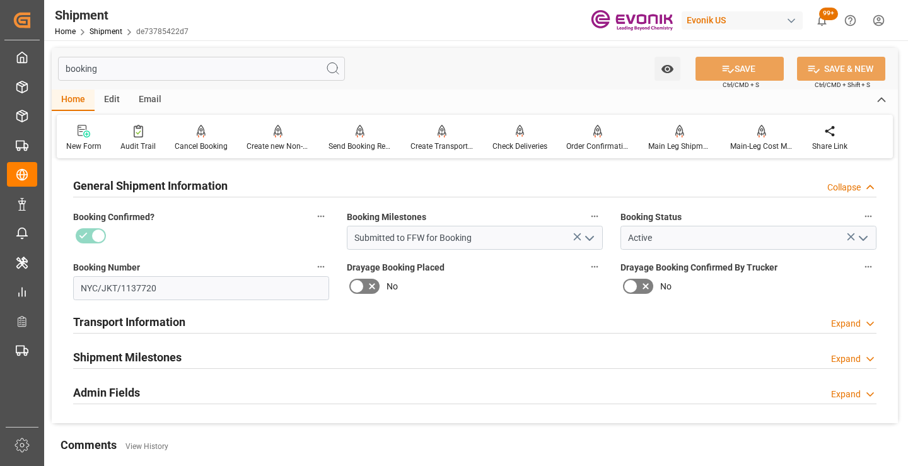
type input "booking"
click at [183, 356] on div "Shipment Milestones Expand" at bounding box center [474, 356] width 803 height 24
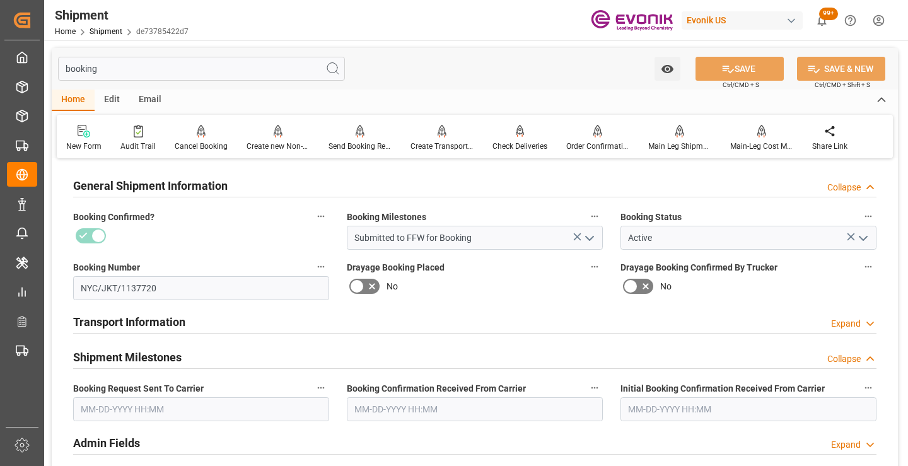
click at [146, 408] on input "text" at bounding box center [201, 409] width 256 height 24
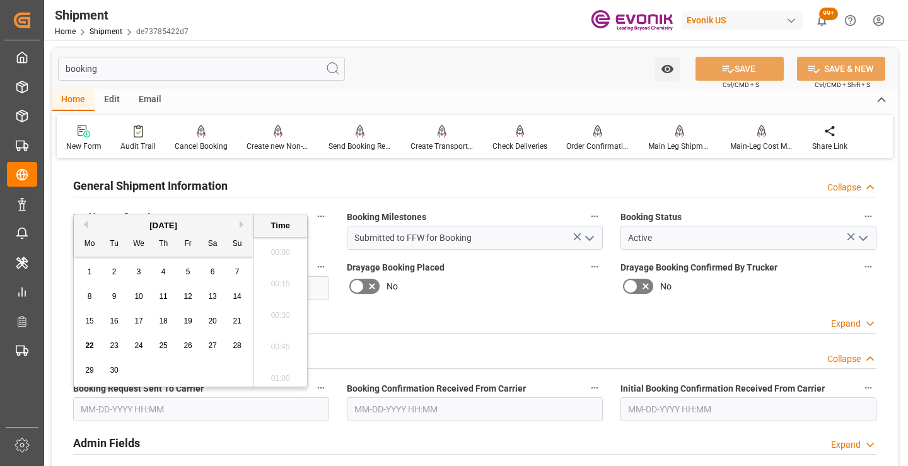
scroll to position [1738, 0]
click at [190, 322] on span "19" at bounding box center [187, 320] width 8 height 9
type input "09-19-2025 00:00"
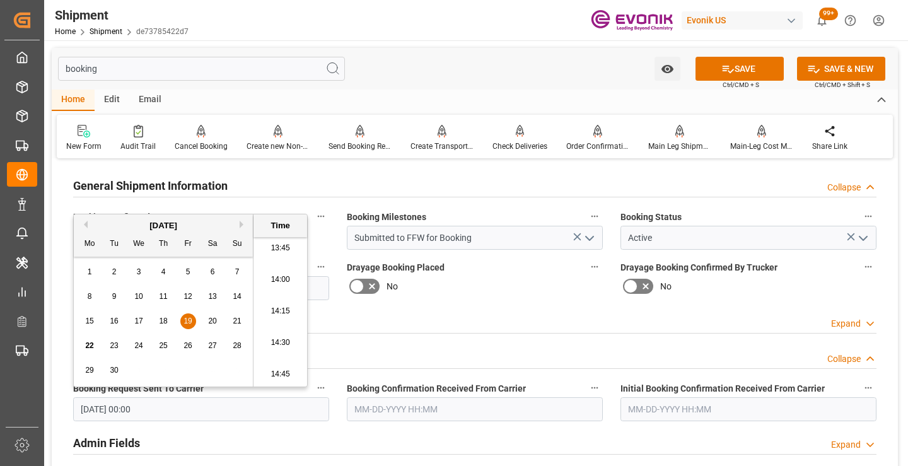
click at [420, 409] on input "text" at bounding box center [475, 409] width 256 height 24
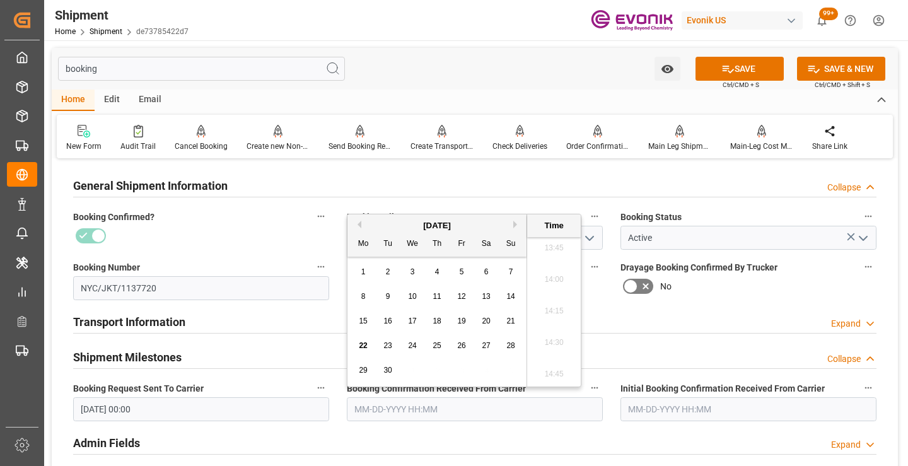
click at [460, 323] on span "19" at bounding box center [461, 320] width 8 height 9
type input "09-19-2025 00:00"
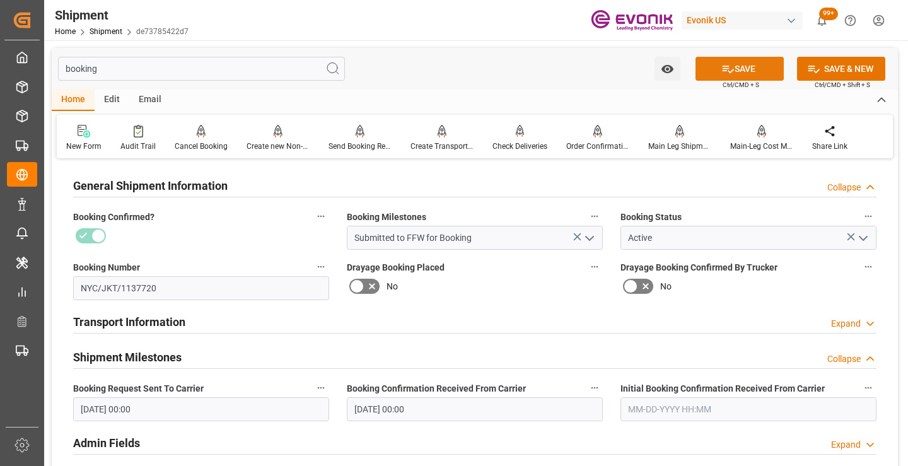
click at [723, 69] on icon at bounding box center [727, 68] width 13 height 13
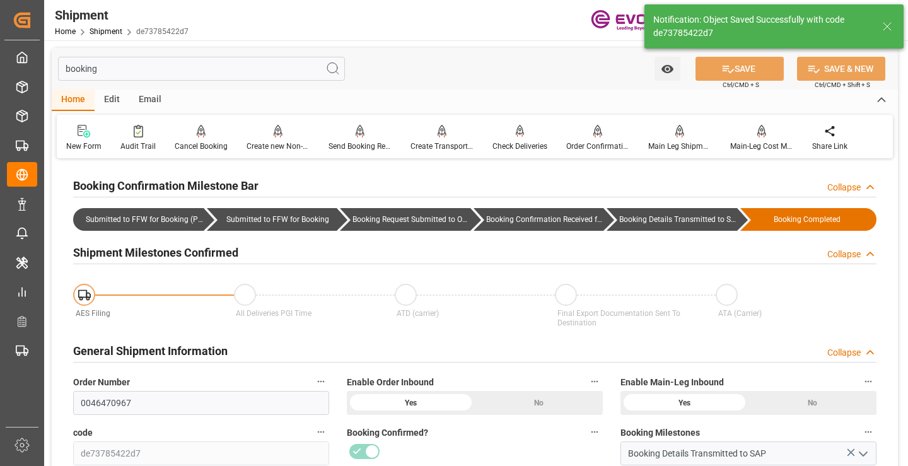
type input "Booking Details Transmitted to SAP"
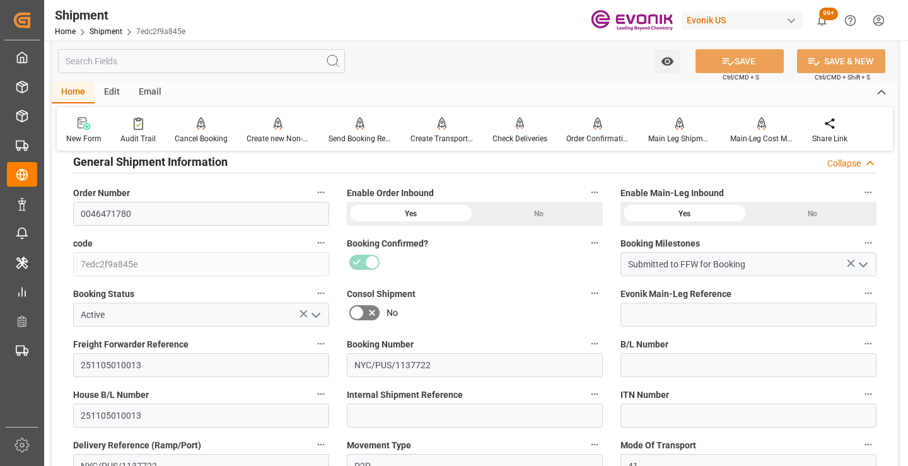
scroll to position [252, 0]
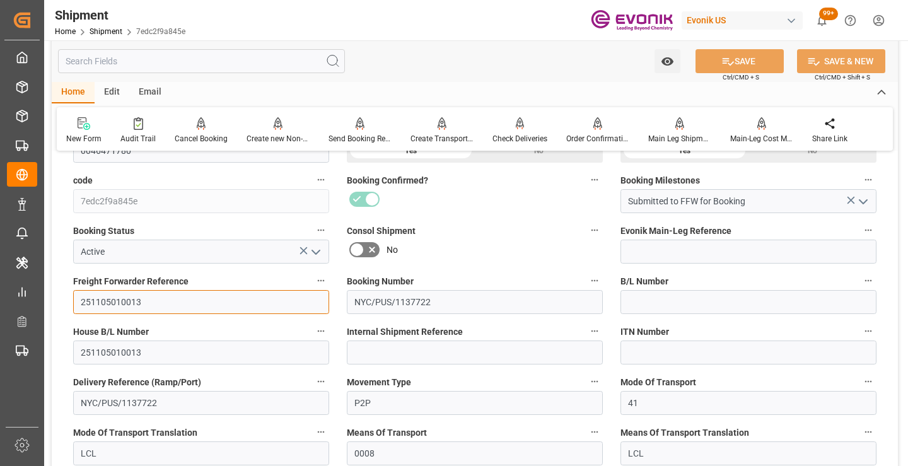
click at [118, 302] on input "251105010013" at bounding box center [201, 302] width 256 height 24
click at [203, 62] on input "text" at bounding box center [201, 61] width 287 height 24
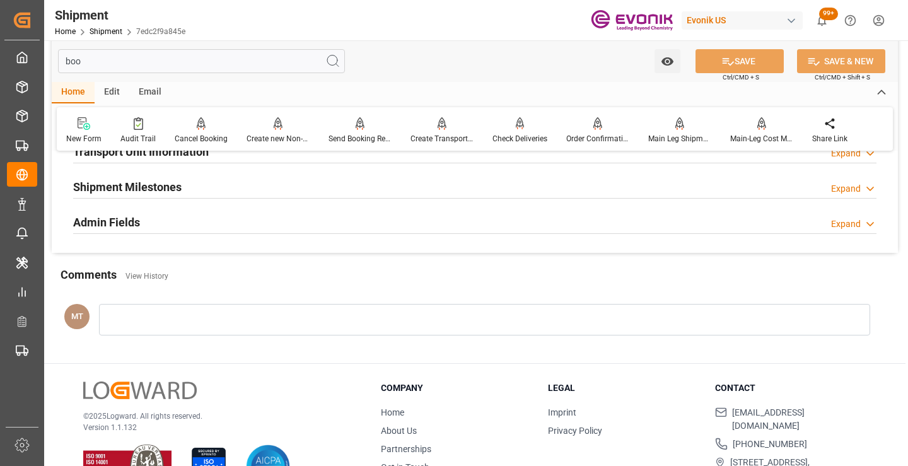
scroll to position [88, 0]
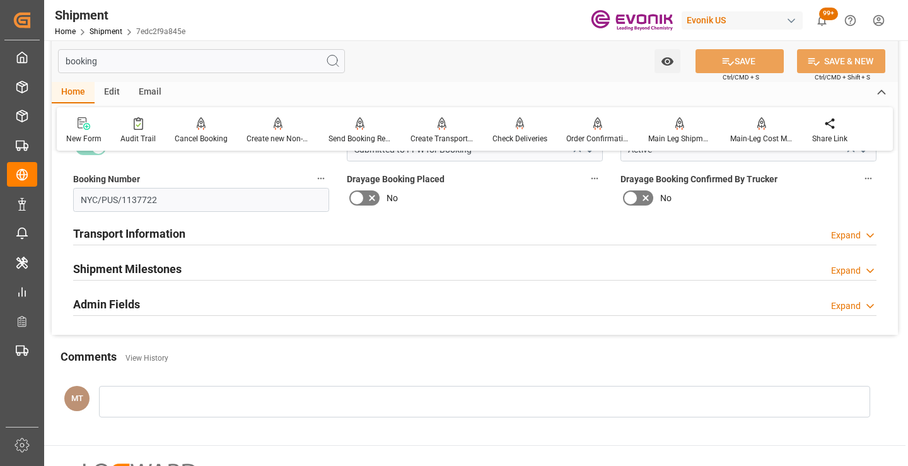
type input "booking"
click at [185, 262] on div "Shipment Milestones Expand" at bounding box center [474, 268] width 803 height 24
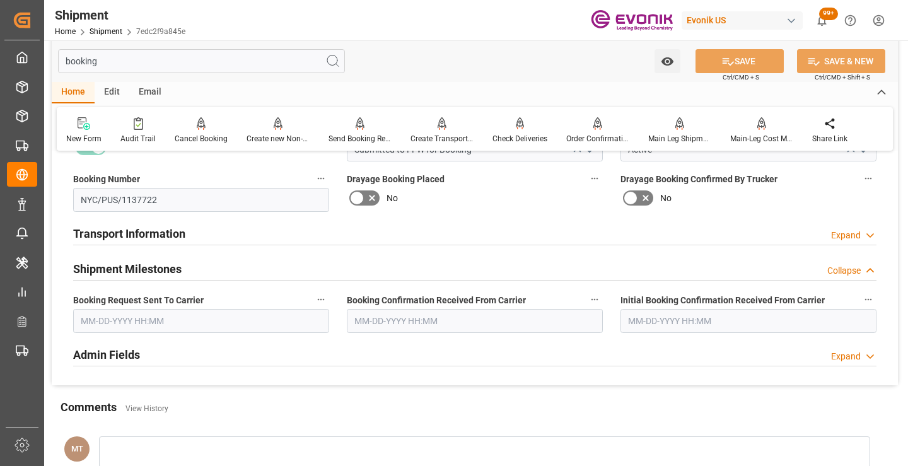
click at [241, 321] on input "text" at bounding box center [201, 321] width 256 height 24
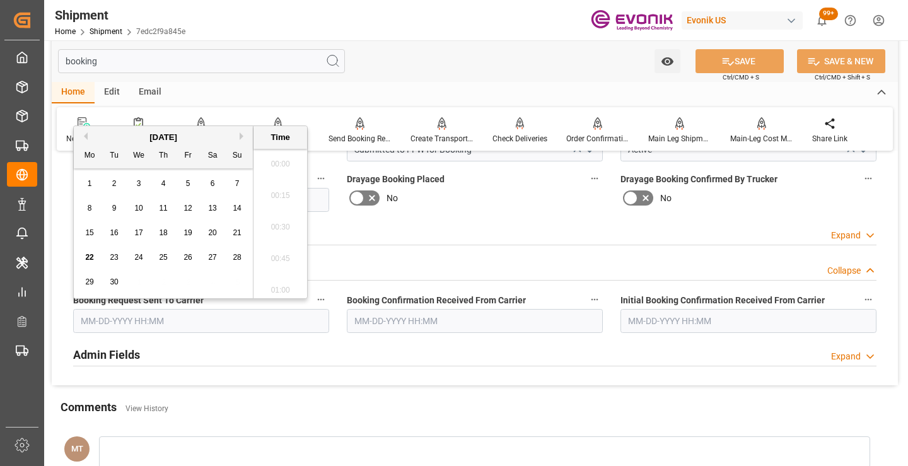
scroll to position [1738, 0]
click at [188, 235] on span "19" at bounding box center [187, 232] width 8 height 9
type input "[DATE] 00:00"
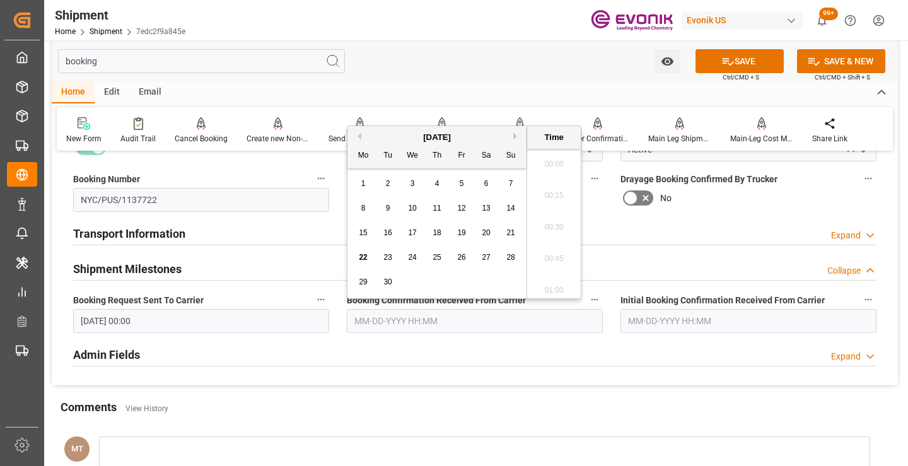
click at [418, 316] on input "text" at bounding box center [475, 321] width 256 height 24
click at [458, 226] on div "19" at bounding box center [462, 233] width 16 height 15
type input "[DATE] 00:00"
click at [733, 61] on button "SAVE" at bounding box center [739, 61] width 88 height 24
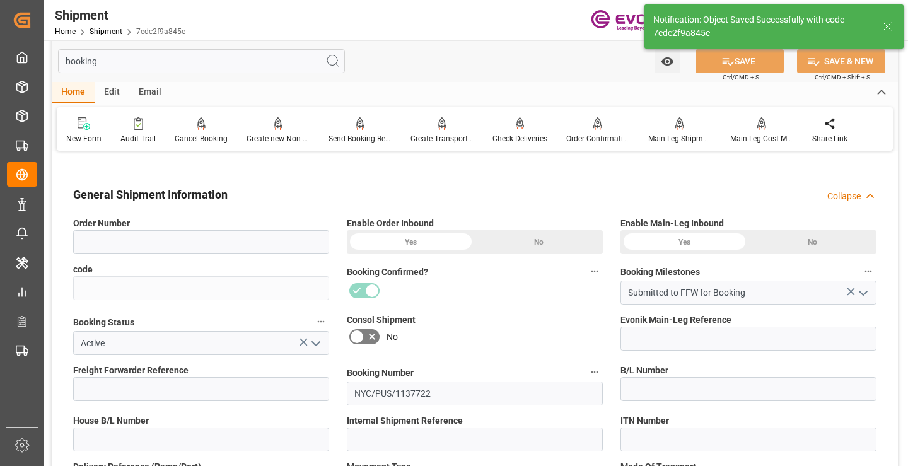
type input "0046471780"
type input "7edc2f9a845e"
type input "251105010013"
type input "NYC/PUS/1137722"
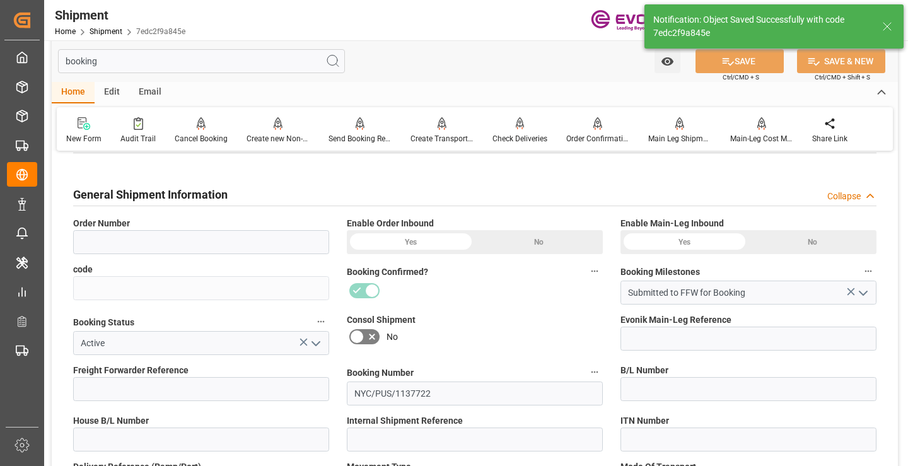
type input "P2P"
type input "41"
type input "LCL"
type input "0008"
type input "LCL"
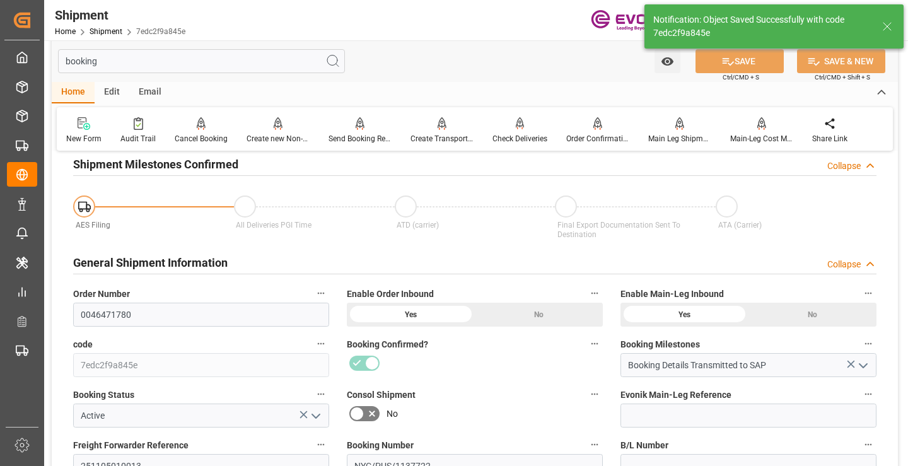
type input "Booking Details Transmitted to SAP"
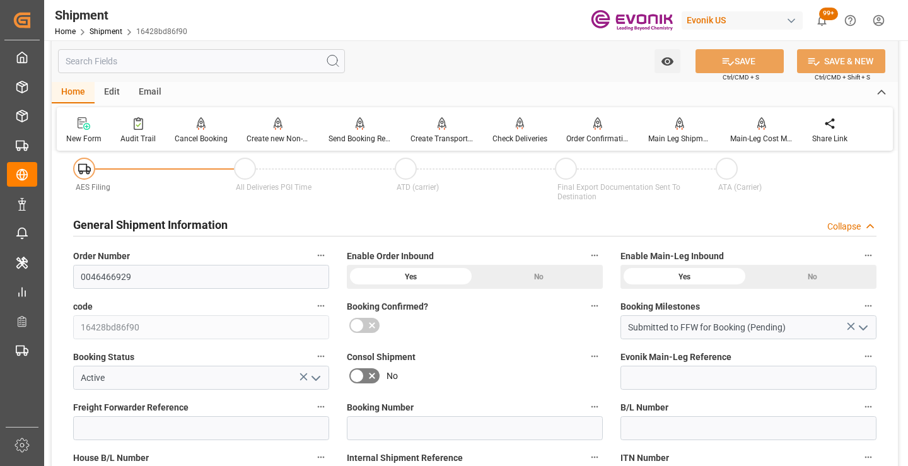
scroll to position [189, 0]
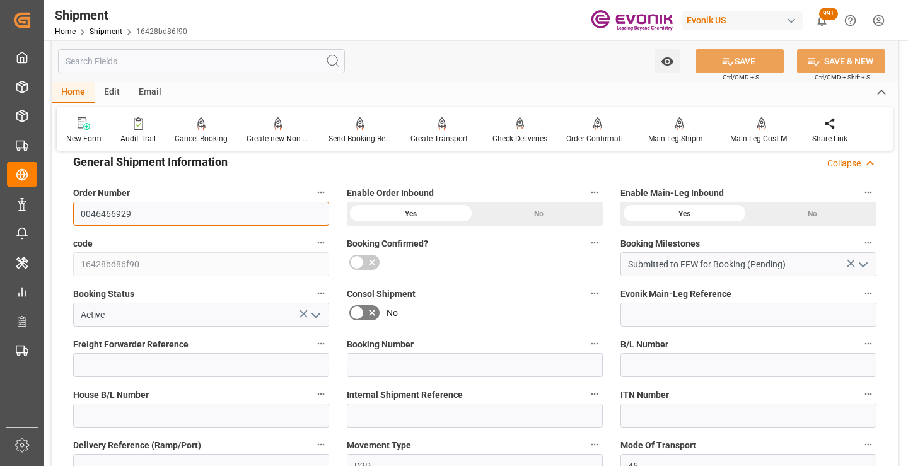
click at [125, 212] on input "0046466929" at bounding box center [201, 214] width 256 height 24
click at [183, 61] on input "text" at bounding box center [201, 61] width 287 height 24
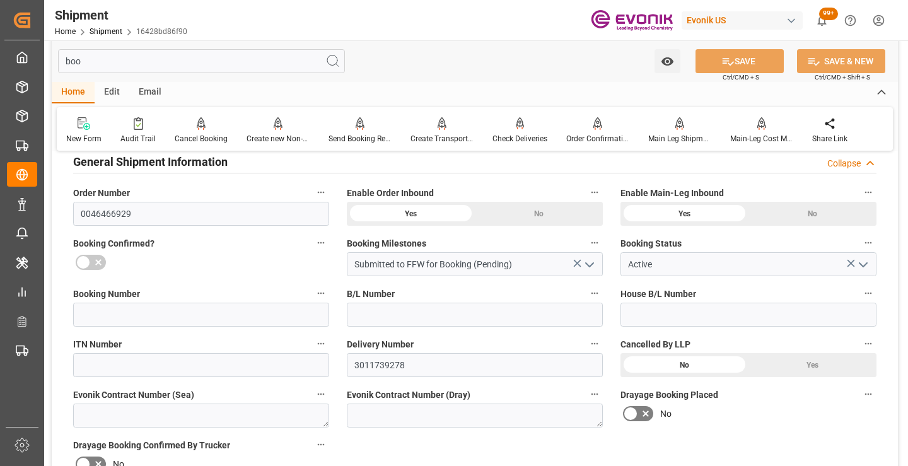
scroll to position [25, 0]
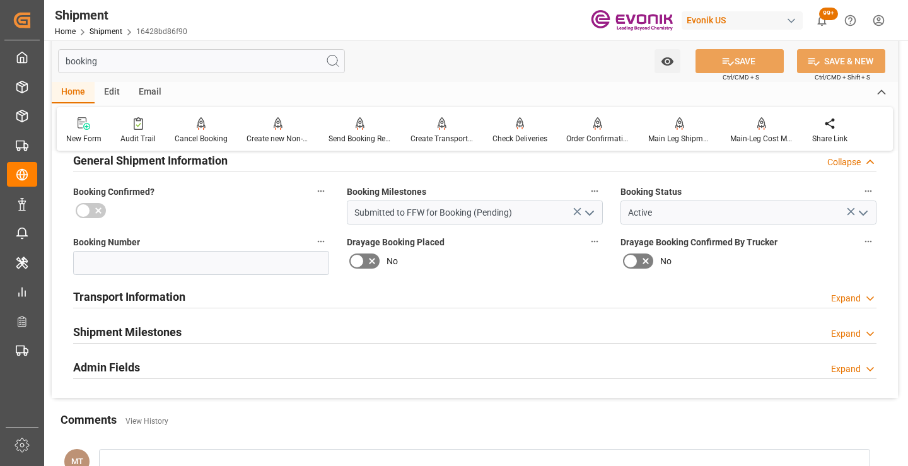
type input "booking"
click at [169, 332] on h2 "Shipment Milestones" at bounding box center [127, 331] width 108 height 17
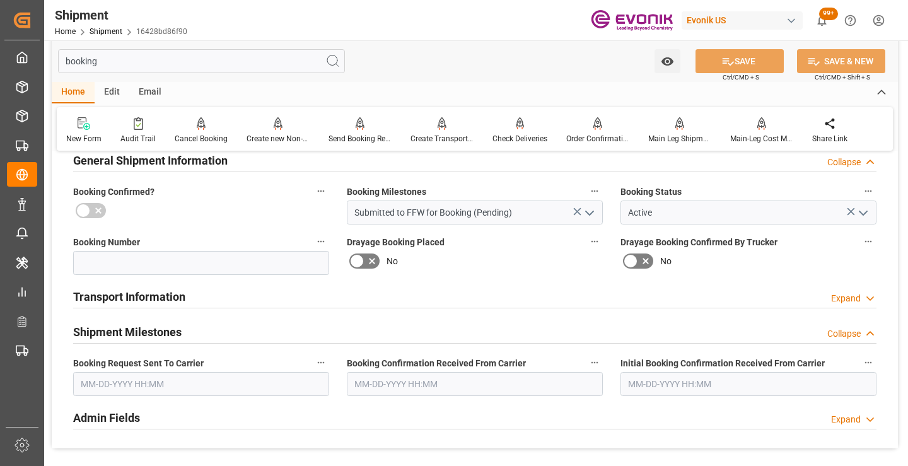
click at [153, 395] on input "text" at bounding box center [201, 384] width 256 height 24
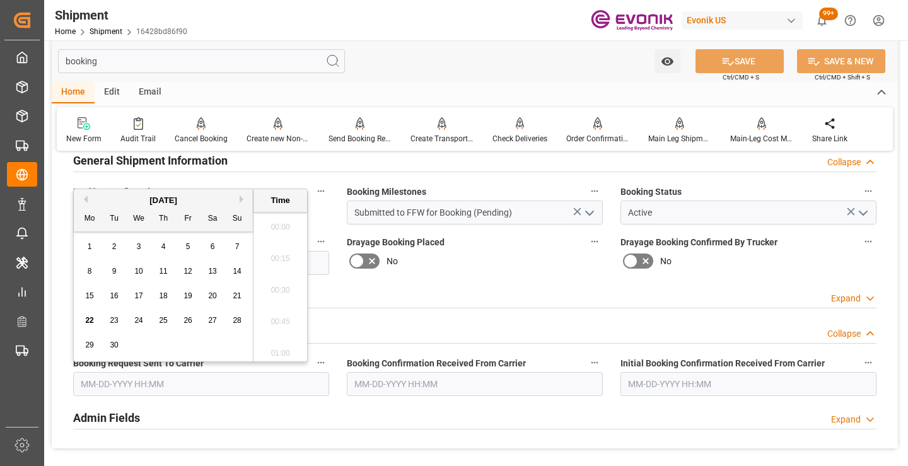
scroll to position [1738, 0]
click at [235, 298] on span "21" at bounding box center [237, 295] width 8 height 9
type input "[DATE] 00:00"
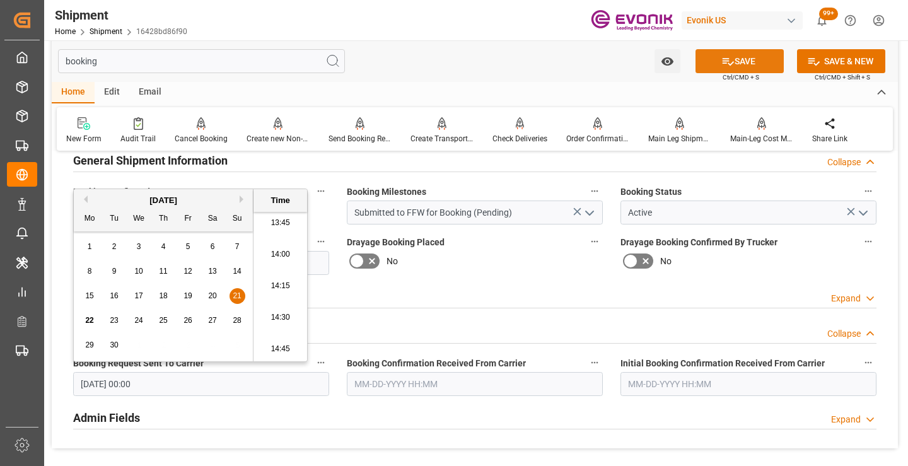
click at [722, 58] on icon at bounding box center [727, 62] width 11 height 8
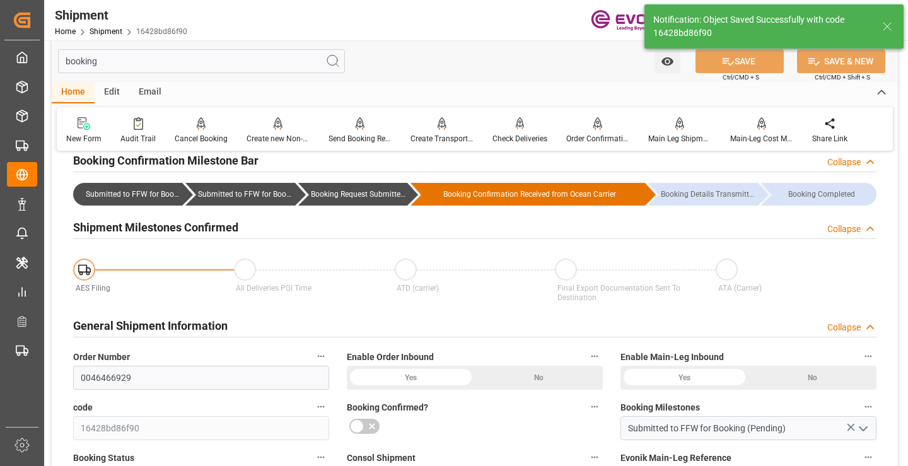
type input "Booking Request Submitted to Ocean Carrier"
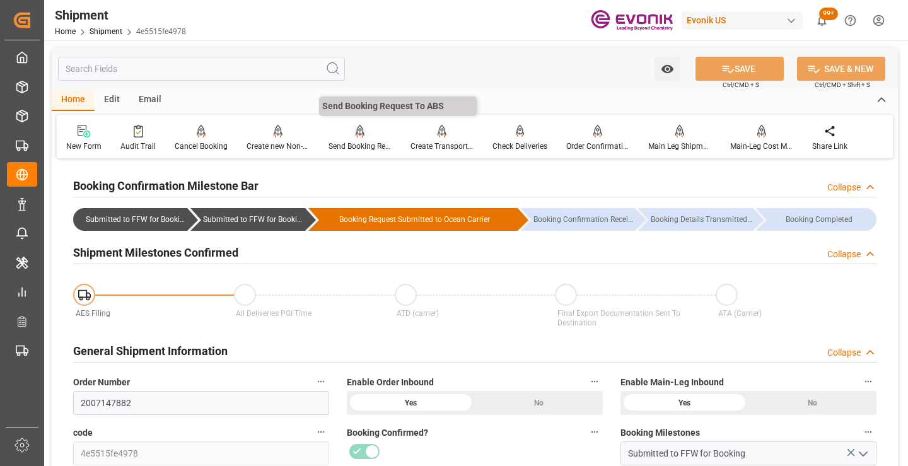
scroll to position [189, 0]
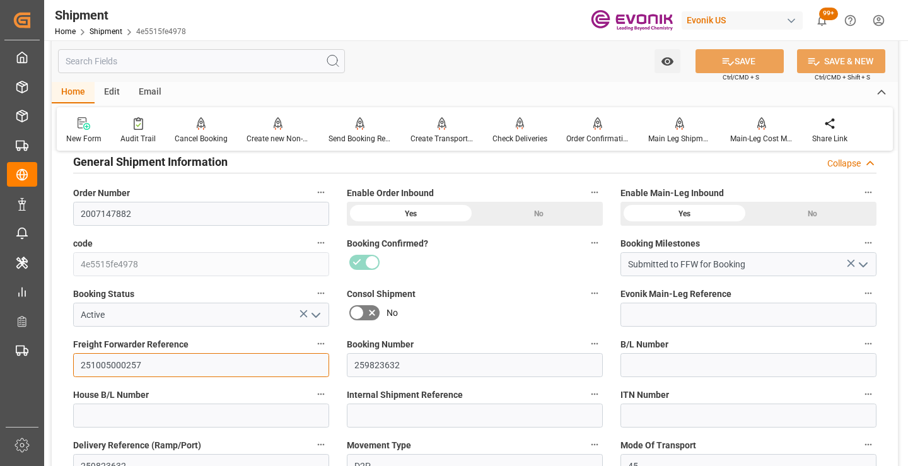
click at [108, 369] on input "251005000257" at bounding box center [201, 365] width 256 height 24
click at [218, 60] on input "text" at bounding box center [201, 61] width 287 height 24
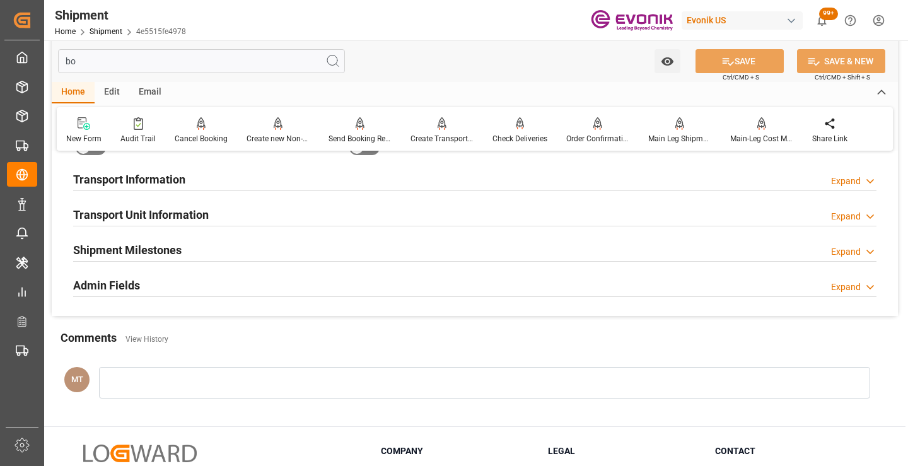
scroll to position [25, 0]
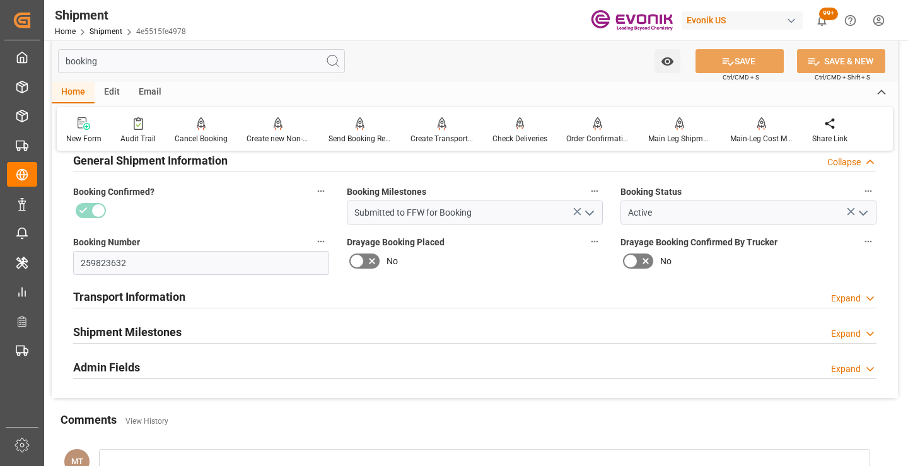
type input "booking"
click at [140, 319] on div "Shipment Milestones" at bounding box center [127, 331] width 108 height 24
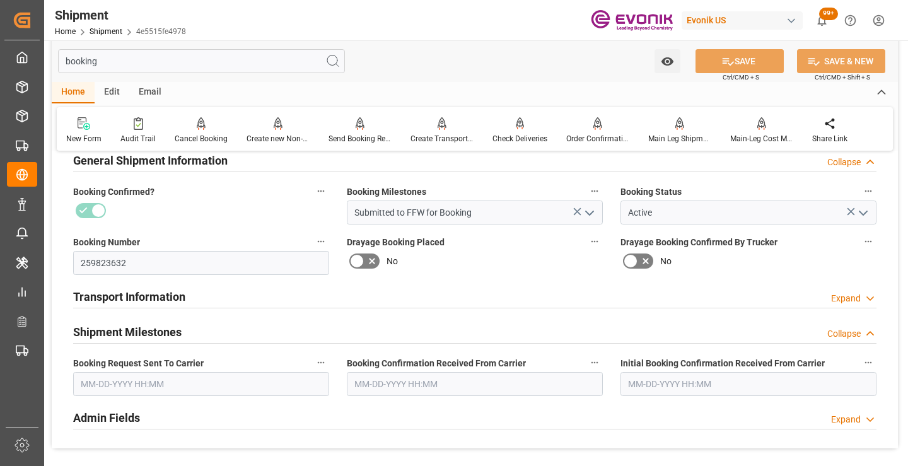
click at [127, 381] on input "text" at bounding box center [201, 384] width 256 height 24
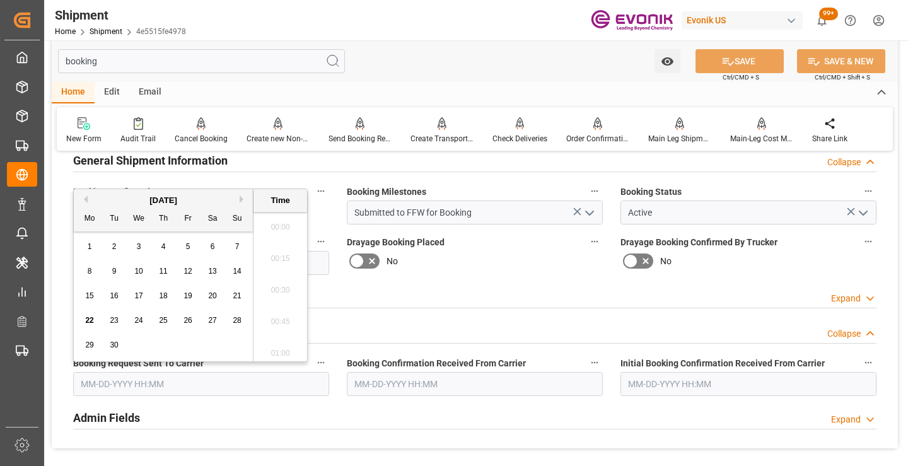
scroll to position [1738, 0]
click at [237, 295] on span "21" at bounding box center [237, 295] width 8 height 9
type input "09-21-2025 00:00"
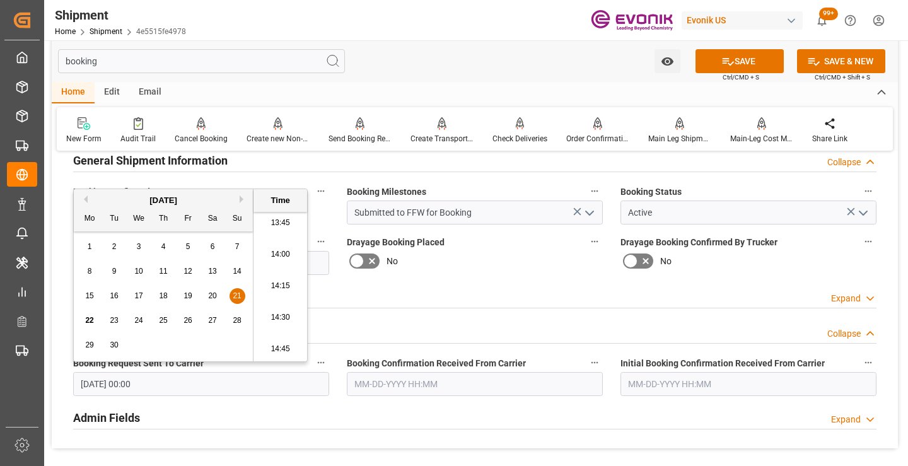
click at [407, 384] on input "text" at bounding box center [475, 384] width 256 height 24
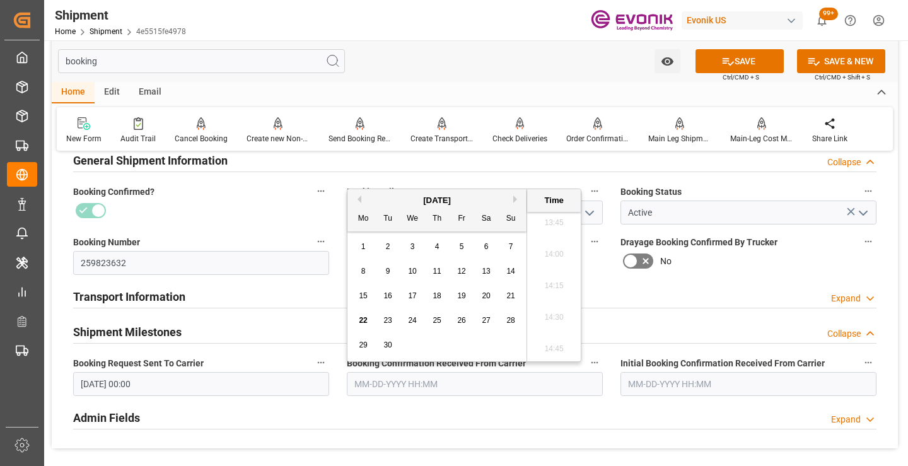
click at [364, 323] on span "22" at bounding box center [363, 320] width 8 height 9
type input "[DATE] 00:00"
click at [738, 57] on button "SAVE" at bounding box center [739, 61] width 88 height 24
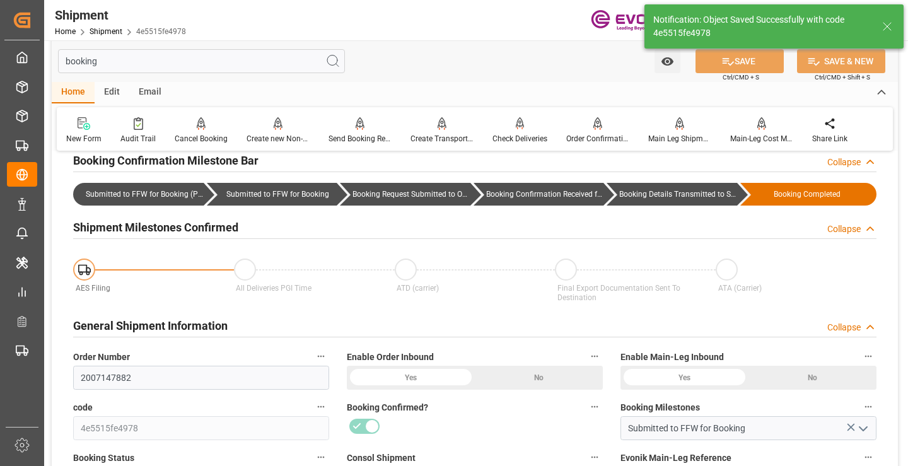
type input "Booking Details Transmitted to SAP"
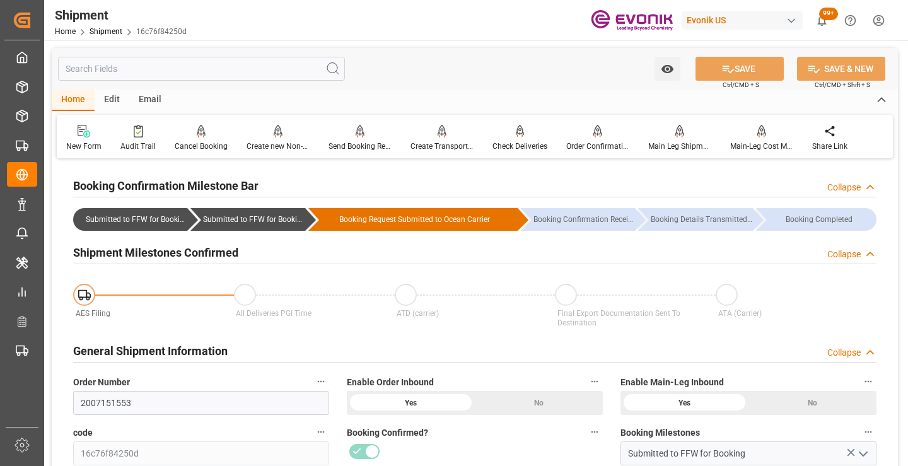
scroll to position [189, 0]
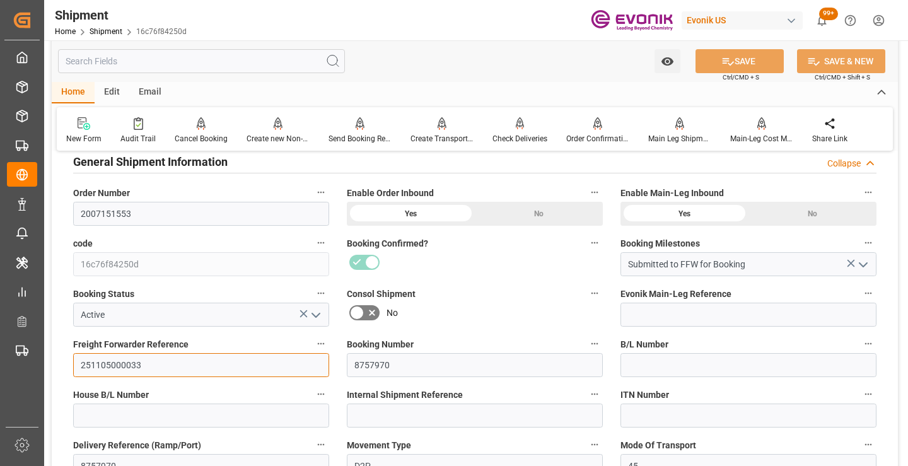
click at [127, 356] on input "251105000033" at bounding box center [201, 365] width 256 height 24
click at [236, 60] on input "text" at bounding box center [201, 61] width 287 height 24
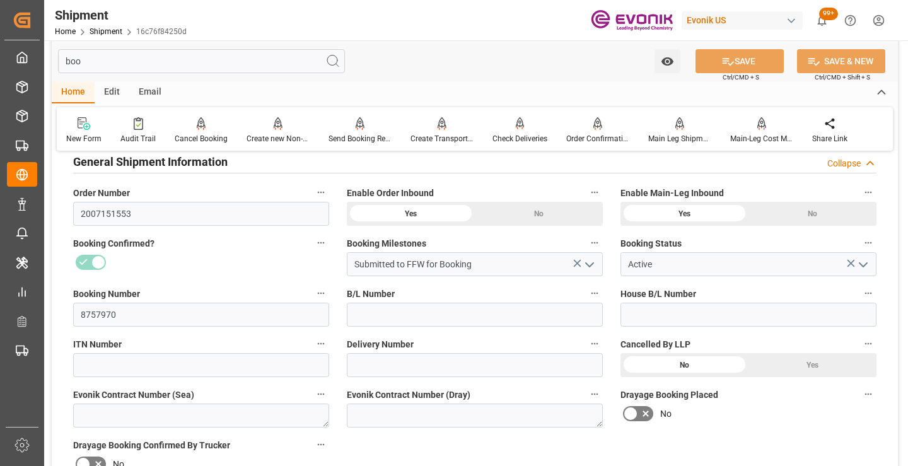
scroll to position [25, 0]
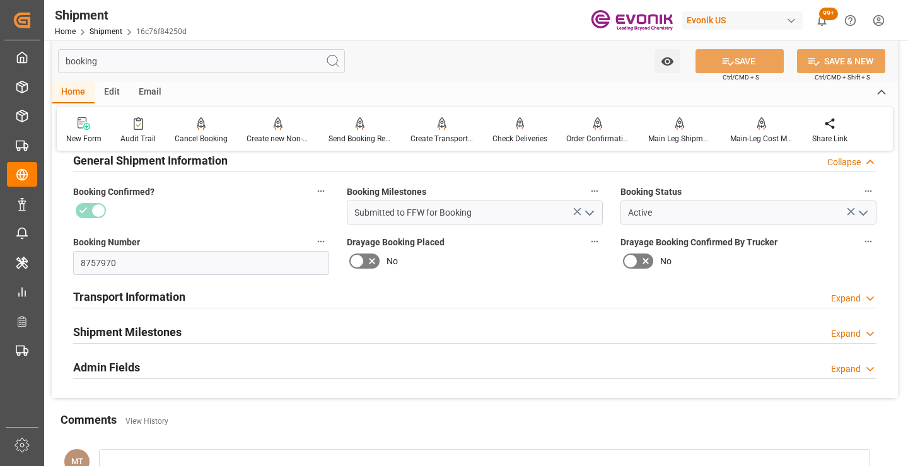
type input "booking"
click at [156, 327] on h2 "Shipment Milestones" at bounding box center [127, 331] width 108 height 17
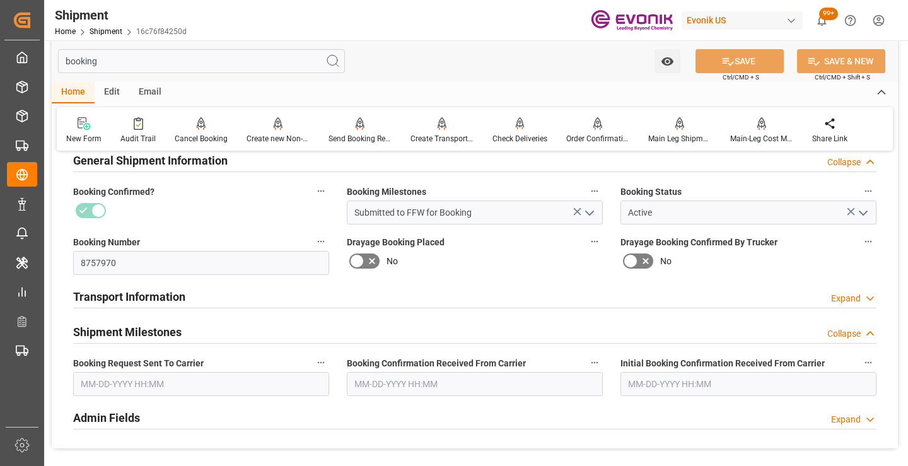
click at [178, 384] on input "text" at bounding box center [201, 384] width 256 height 24
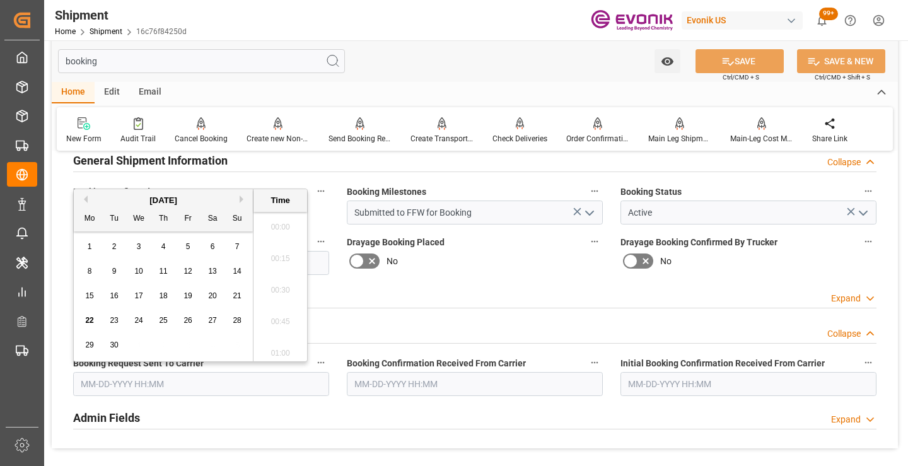
scroll to position [1738, 0]
click at [91, 318] on span "22" at bounding box center [89, 320] width 8 height 9
type input "[DATE] 00:00"
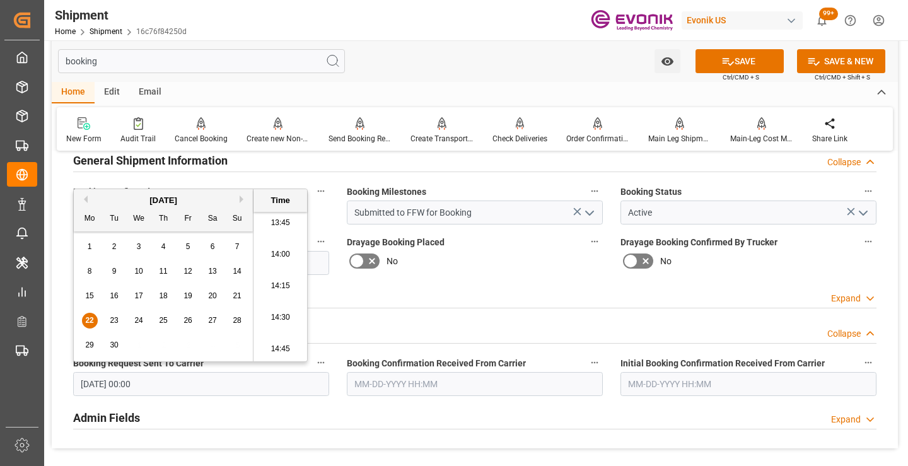
click at [407, 383] on input "text" at bounding box center [475, 384] width 256 height 24
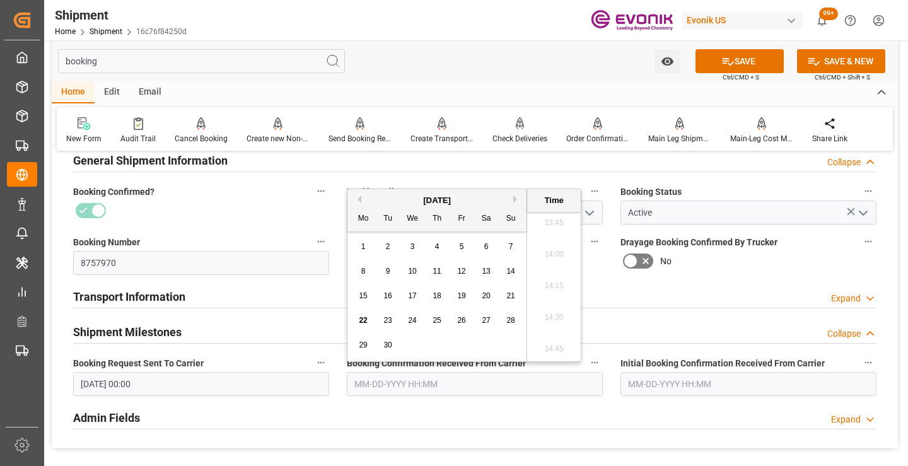
click at [362, 325] on span "22" at bounding box center [363, 320] width 8 height 9
type input "[DATE] 00:00"
click at [734, 60] on button "SAVE" at bounding box center [739, 61] width 88 height 24
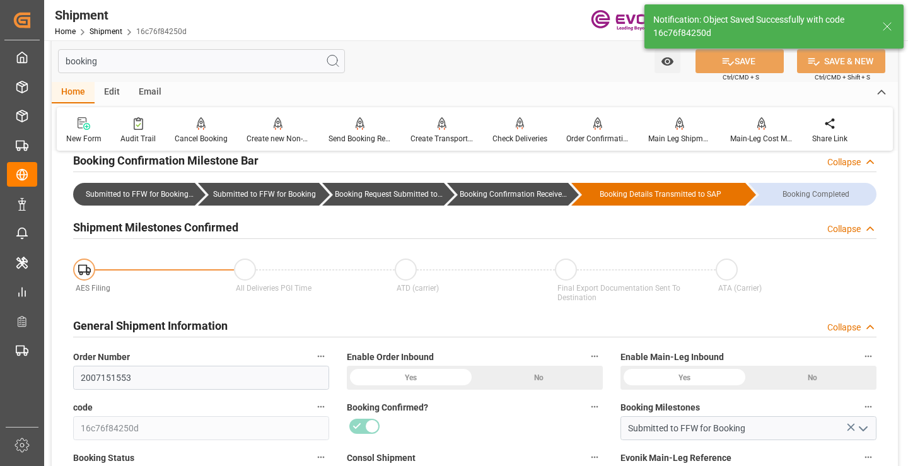
type input "Booking Confirmation Received from Ocean Carrier"
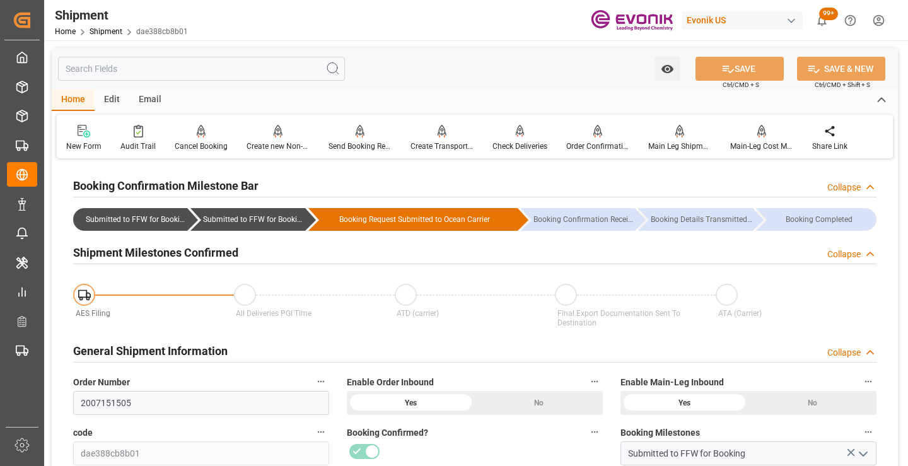
scroll to position [189, 0]
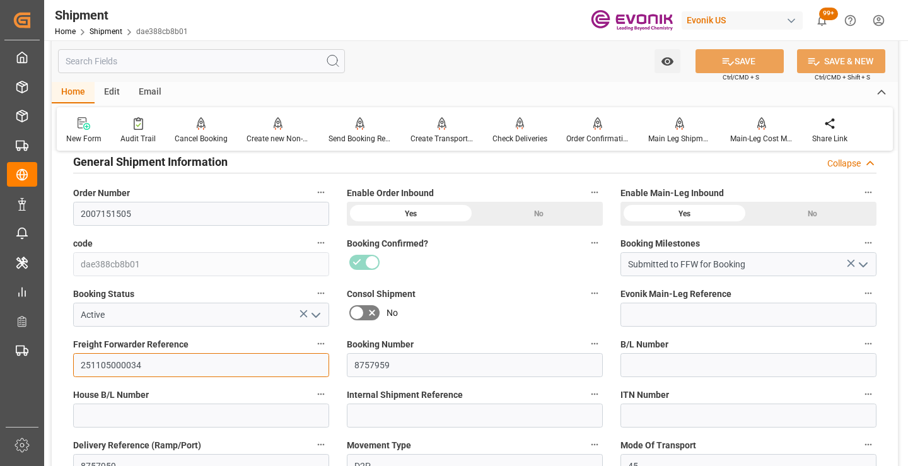
click at [126, 357] on input "251105000034" at bounding box center [201, 365] width 256 height 24
click at [236, 66] on input "text" at bounding box center [201, 61] width 287 height 24
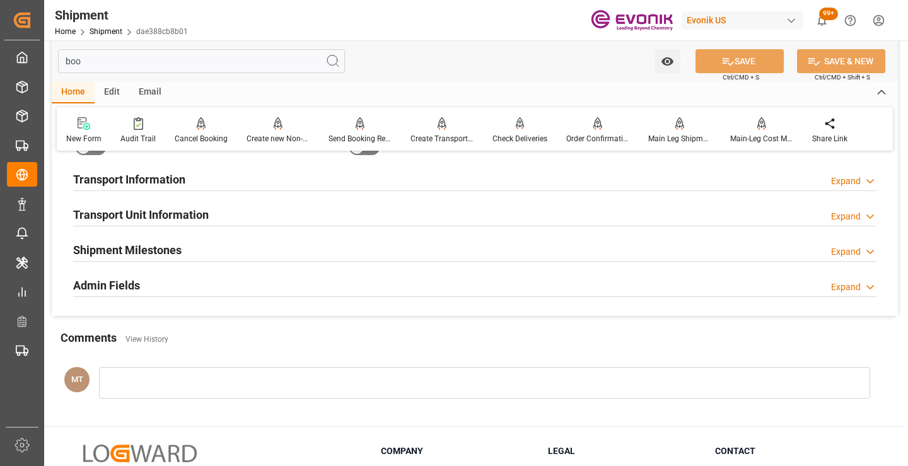
scroll to position [25, 0]
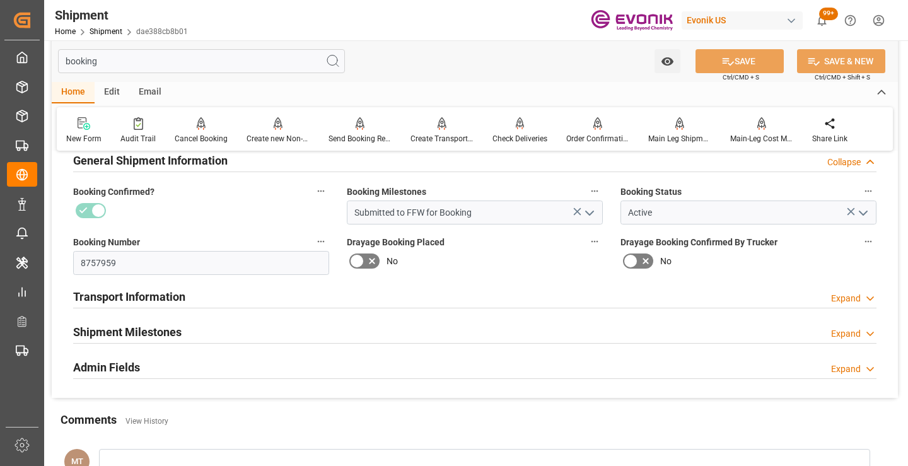
type input "booking"
click at [198, 325] on div "Shipment Milestones Expand" at bounding box center [474, 331] width 803 height 24
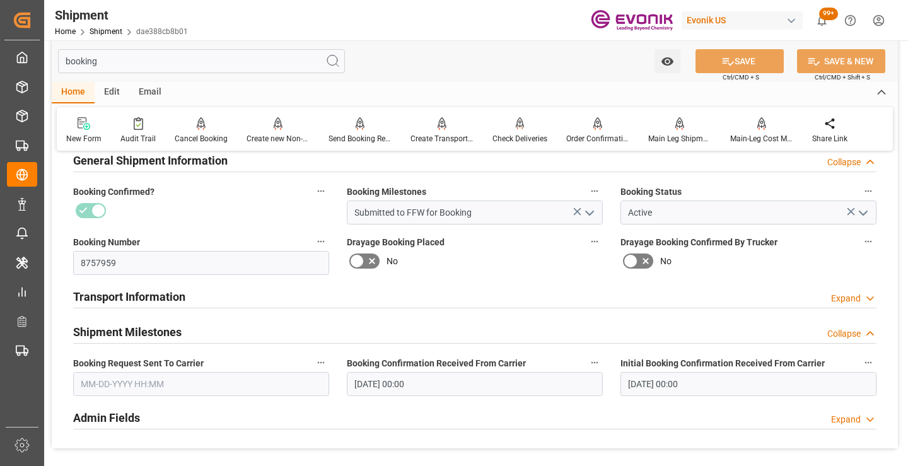
click at [153, 393] on input "text" at bounding box center [201, 384] width 256 height 24
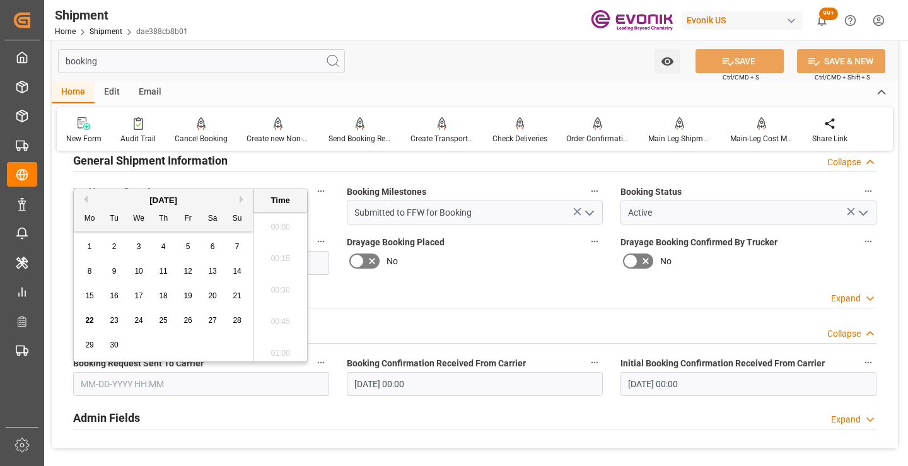
scroll to position [1738, 0]
click at [90, 321] on span "22" at bounding box center [89, 320] width 8 height 9
type input "[DATE] 00:00"
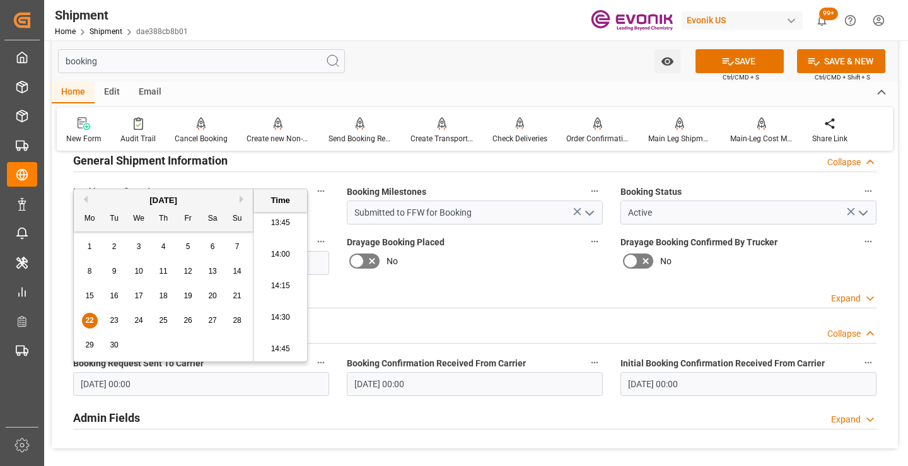
click at [403, 381] on input "[DATE] 00:00" at bounding box center [475, 384] width 256 height 24
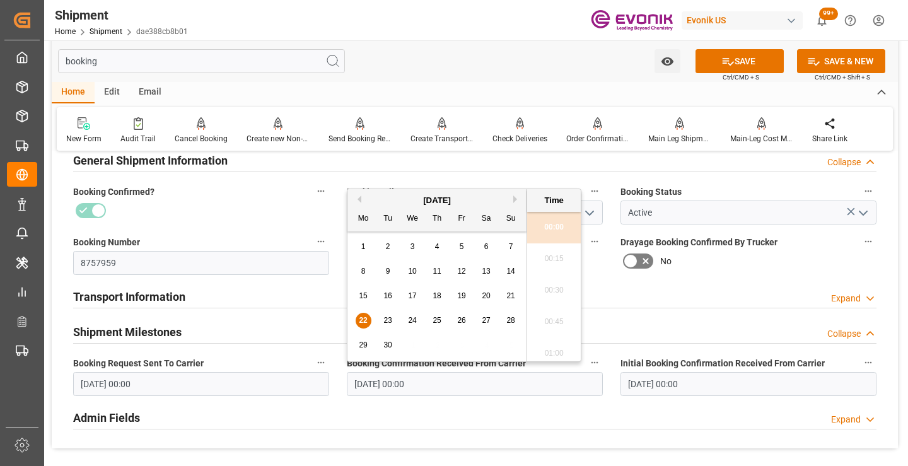
click at [366, 321] on span "22" at bounding box center [363, 320] width 8 height 9
click at [724, 67] on icon at bounding box center [727, 61] width 13 height 13
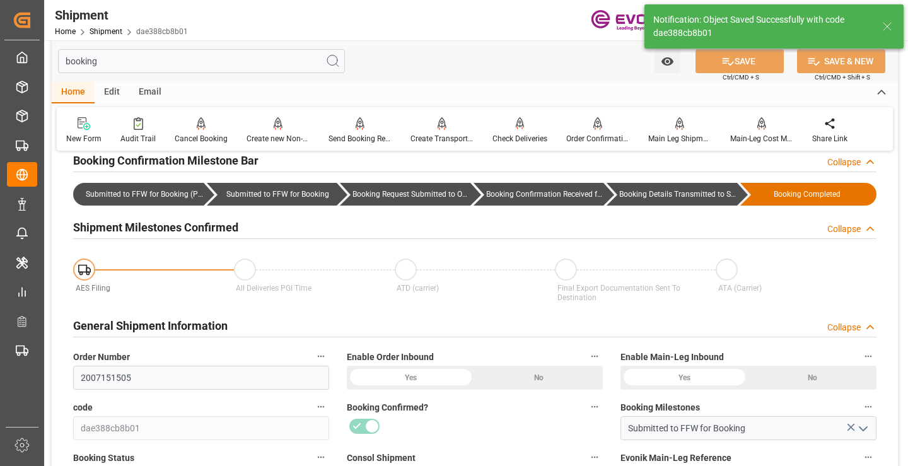
type input "Booking Details Transmitted to SAP"
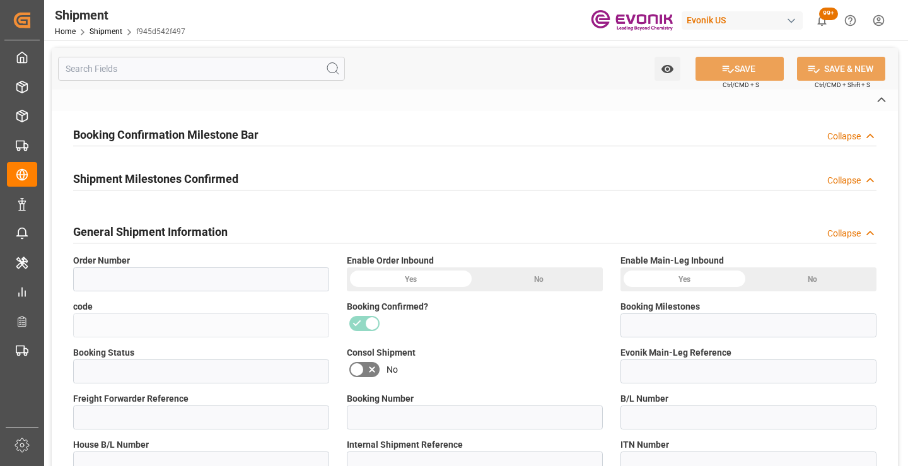
type input "2007151555"
type input "f945d542f497"
type input "Submitted to FFW for Booking"
type input "Active"
type input "251105000035"
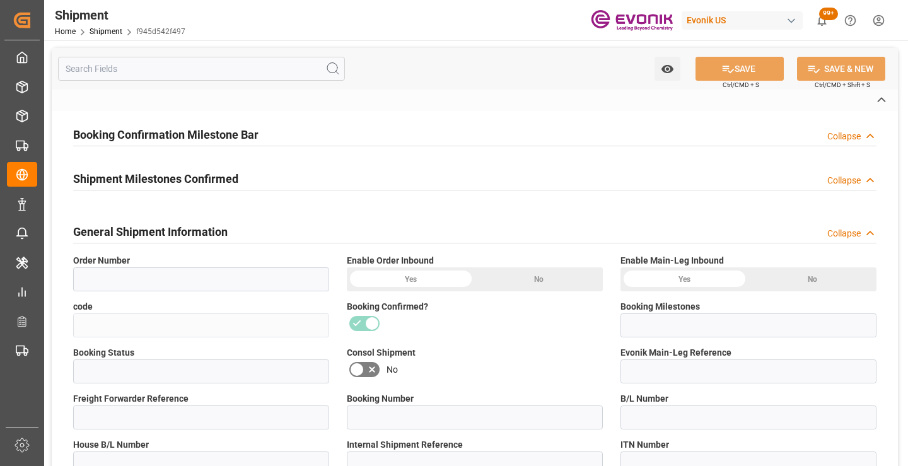
type input "8757962"
type input "D2P"
type input "45"
type input "FCL"
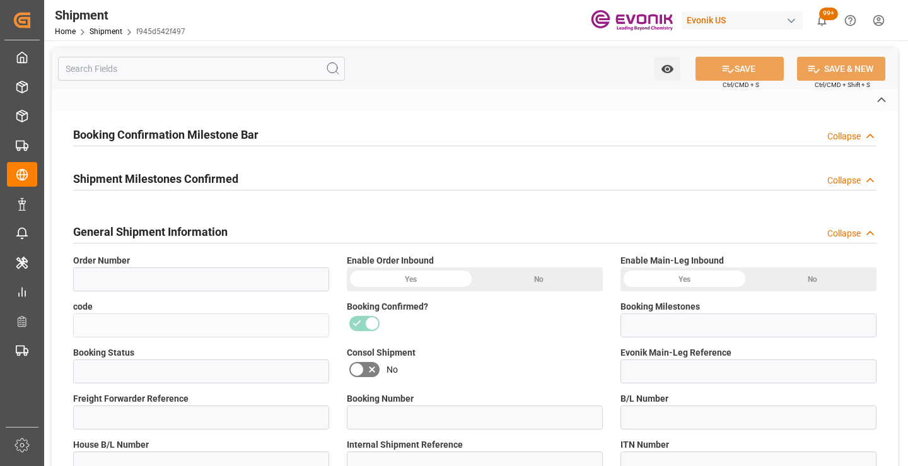
type input "0009"
type input "40HC"
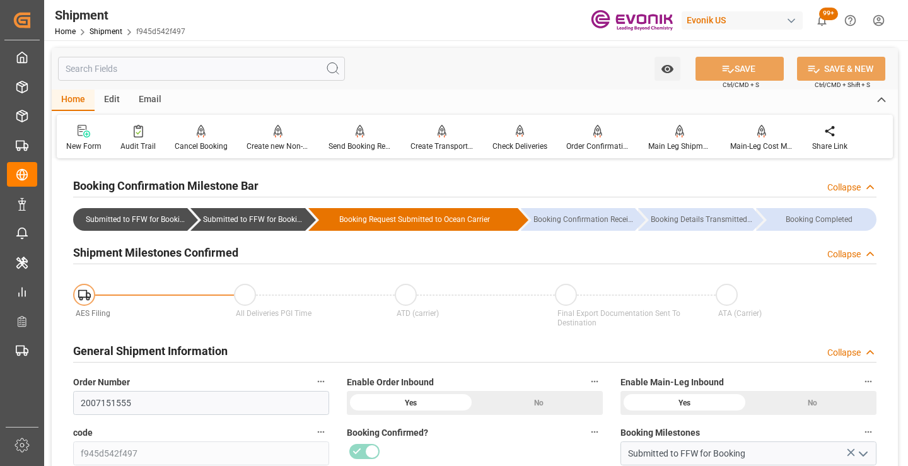
scroll to position [315, 0]
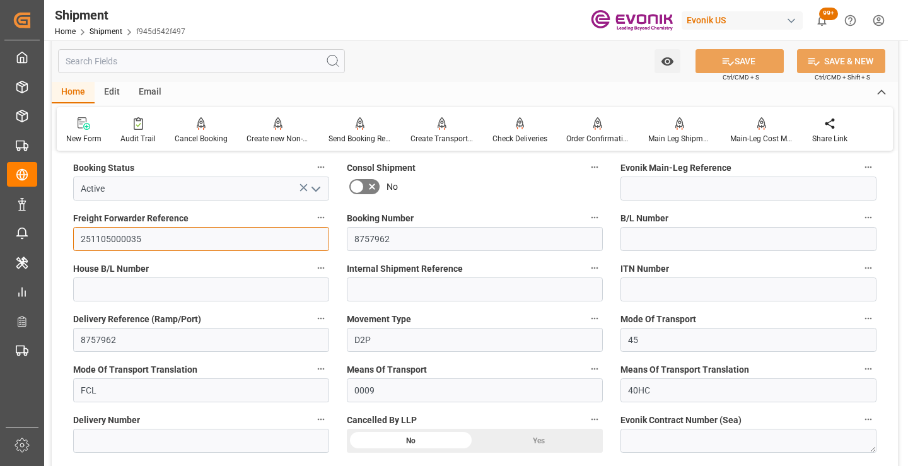
click at [115, 239] on input "251105000035" at bounding box center [201, 239] width 256 height 24
click at [233, 62] on input "text" at bounding box center [201, 61] width 287 height 24
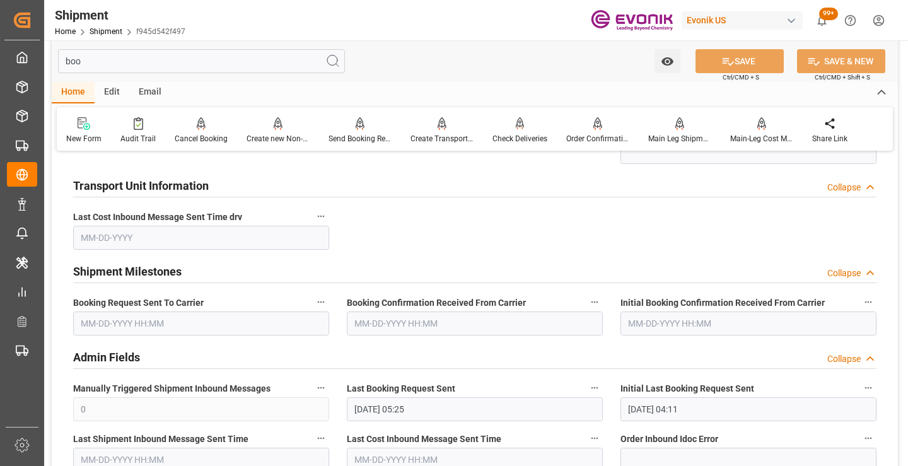
scroll to position [151, 0]
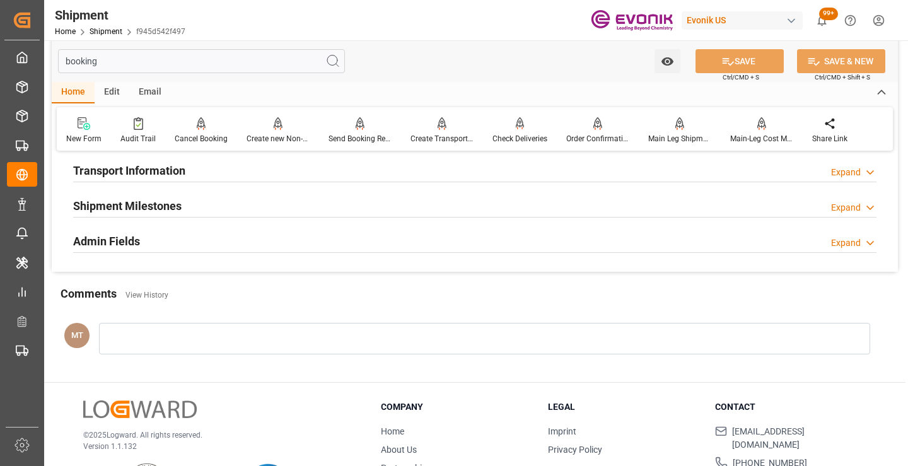
type input "booking"
click at [181, 207] on h2 "Shipment Milestones" at bounding box center [127, 205] width 108 height 17
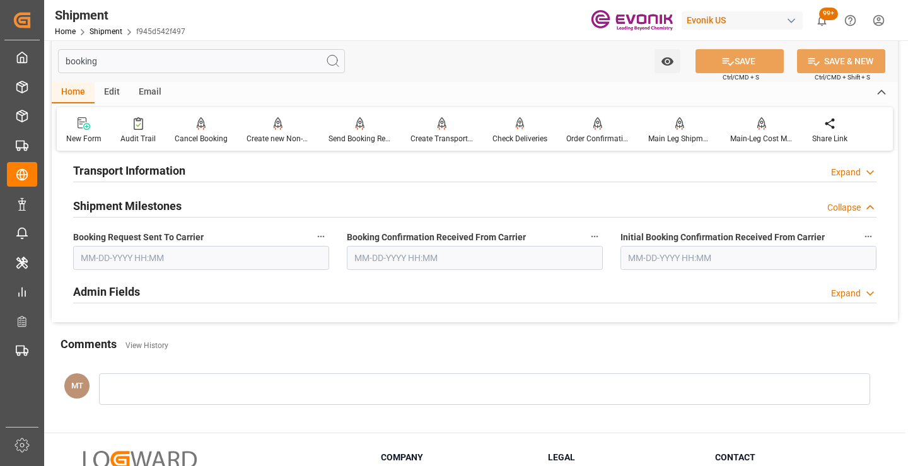
click at [170, 267] on input "text" at bounding box center [201, 258] width 256 height 24
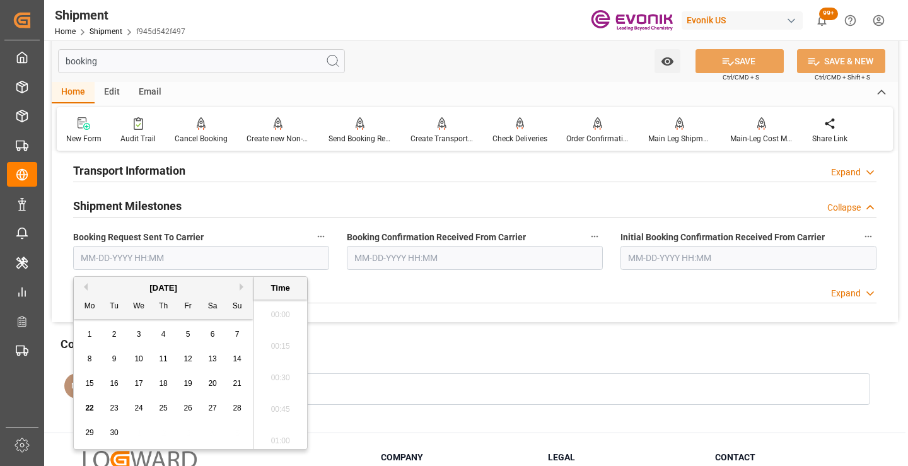
scroll to position [1738, 0]
click at [84, 408] on div "22" at bounding box center [90, 408] width 16 height 15
type input "[DATE] 00:00"
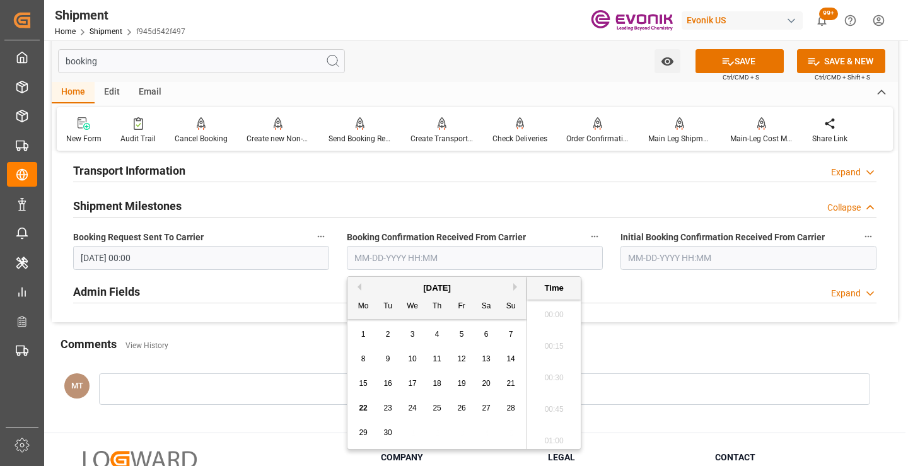
click at [409, 261] on input "text" at bounding box center [475, 258] width 256 height 24
click at [365, 405] on span "22" at bounding box center [363, 407] width 8 height 9
type input "[DATE] 00:00"
click at [750, 66] on button "SAVE" at bounding box center [739, 61] width 88 height 24
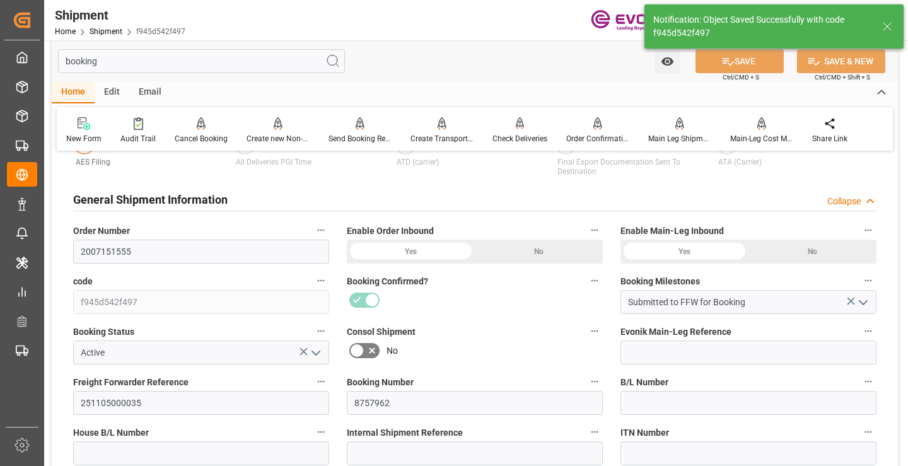
type input "Booking Details Transmitted to SAP"
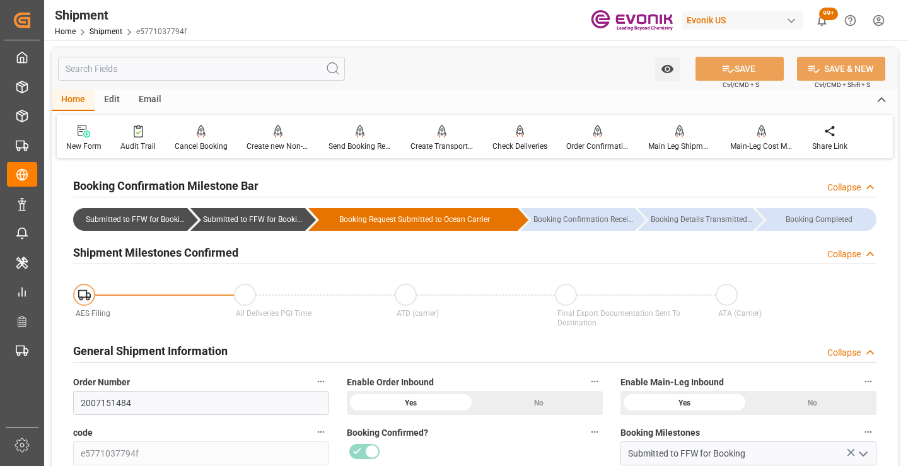
scroll to position [126, 0]
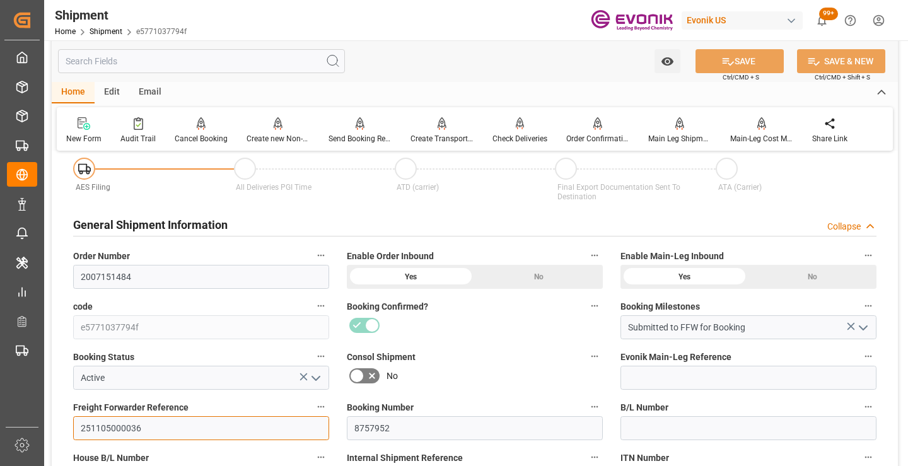
click at [125, 427] on input "251105000036" at bounding box center [201, 428] width 256 height 24
click at [214, 62] on input "text" at bounding box center [201, 61] width 287 height 24
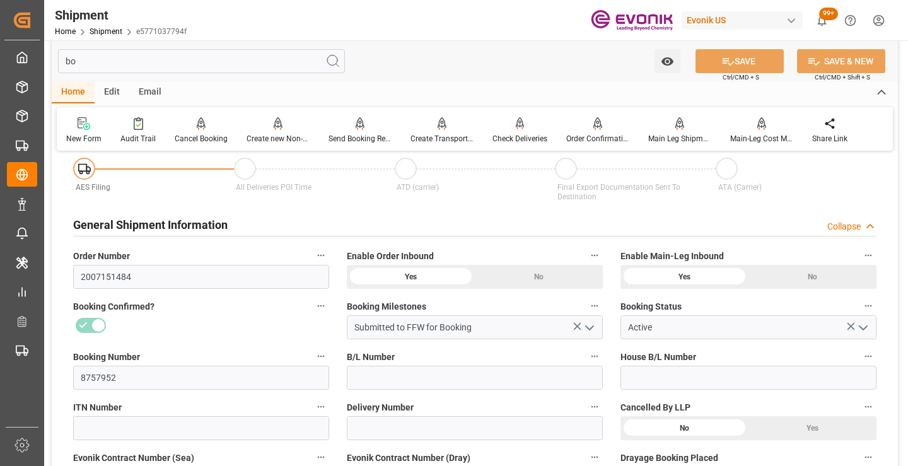
scroll to position [0, 0]
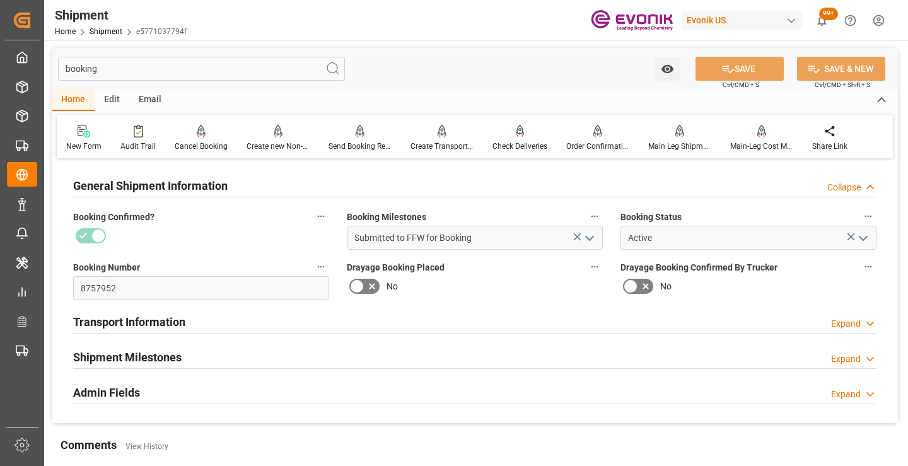
type input "booking"
click at [183, 359] on div "Shipment Milestones Expand" at bounding box center [474, 356] width 803 height 24
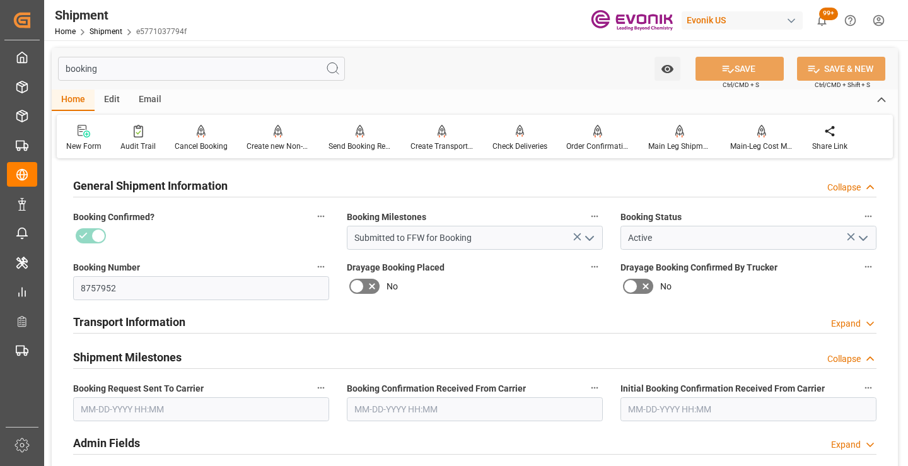
click at [178, 398] on input "text" at bounding box center [201, 409] width 256 height 24
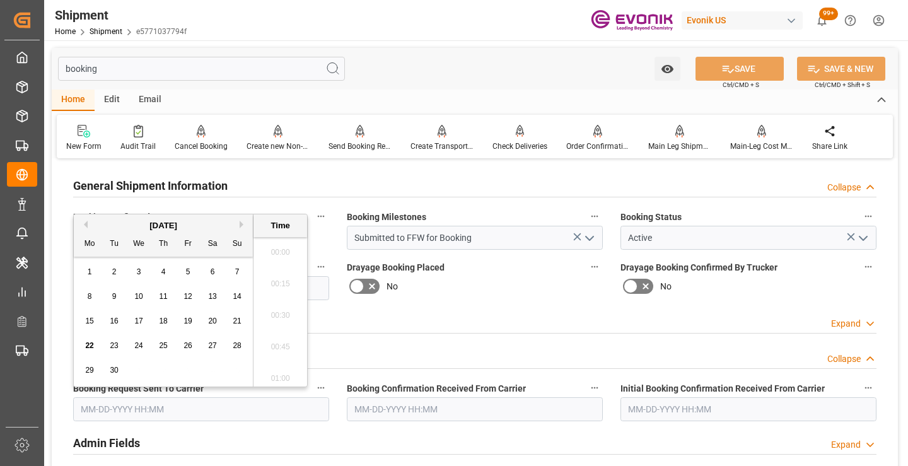
scroll to position [1738, 0]
click at [88, 345] on span "22" at bounding box center [89, 345] width 8 height 9
type input "[DATE] 00:00"
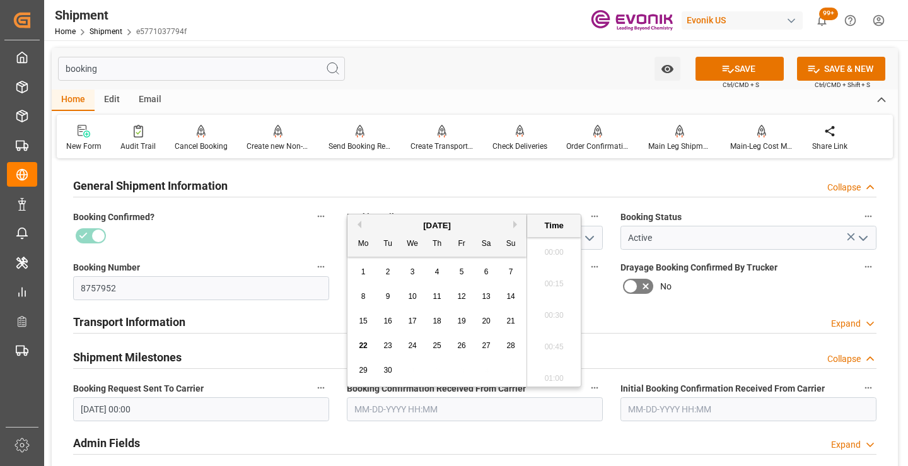
click at [387, 415] on input "text" at bounding box center [475, 409] width 256 height 24
click at [363, 343] on span "22" at bounding box center [363, 345] width 8 height 9
type input "[DATE] 00:00"
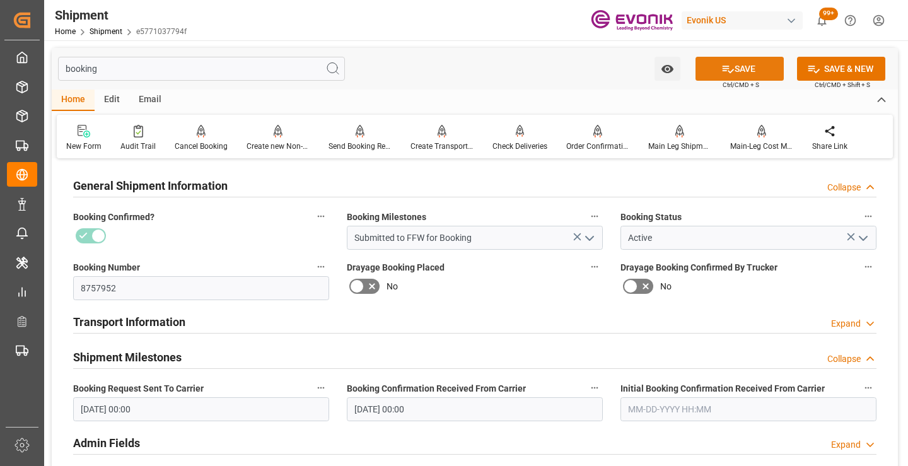
click at [767, 67] on button "SAVE" at bounding box center [739, 69] width 88 height 24
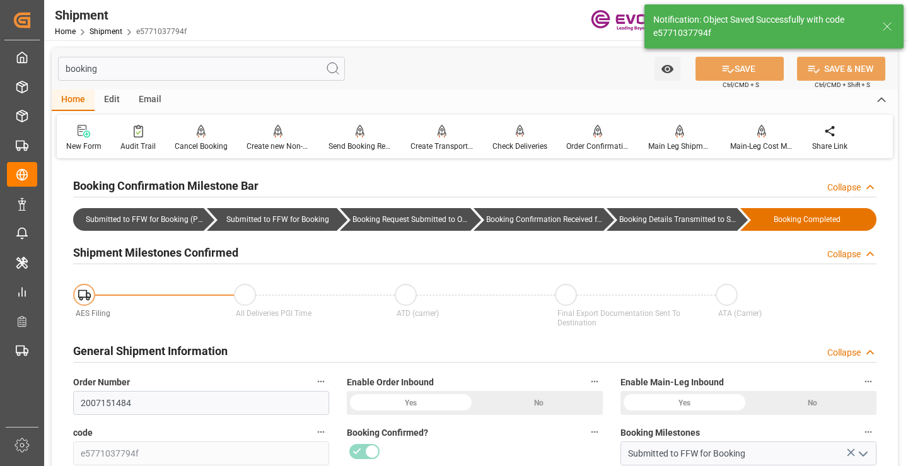
type input "Booking Details Transmitted to SAP"
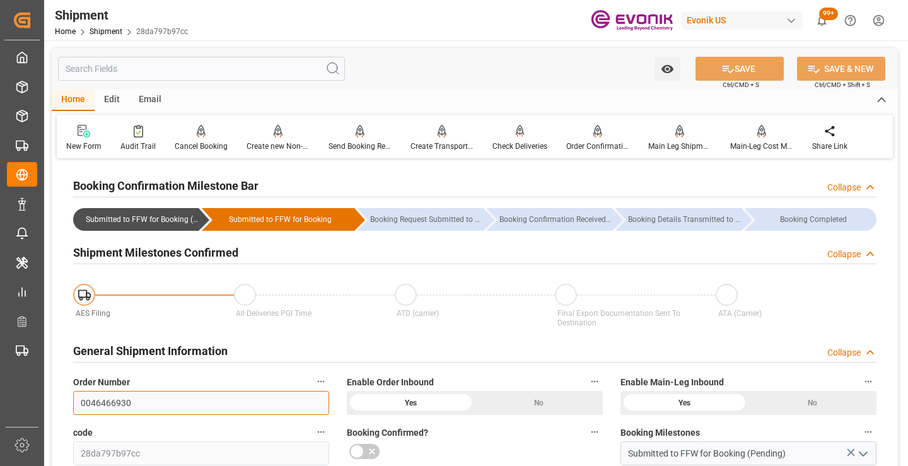
click at [93, 401] on input "0046466930" at bounding box center [201, 403] width 256 height 24
click at [201, 74] on input "text" at bounding box center [201, 69] width 287 height 24
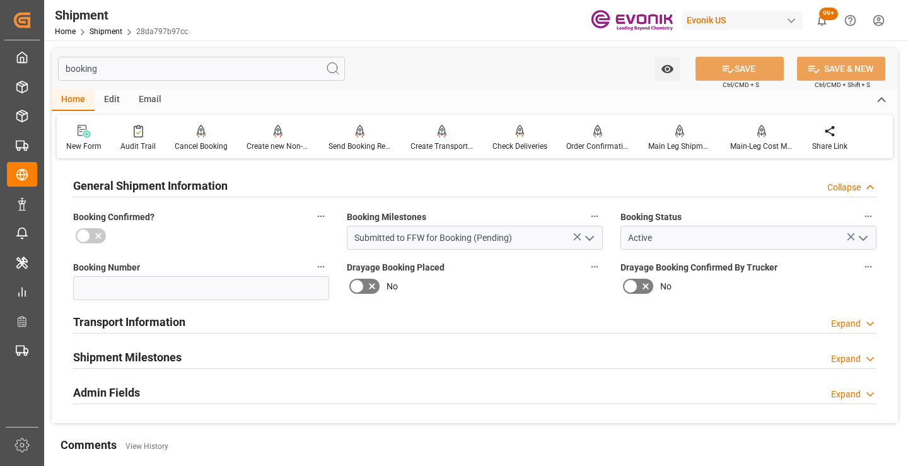
type input "booking"
click at [146, 355] on h2 "Shipment Milestones" at bounding box center [127, 357] width 108 height 17
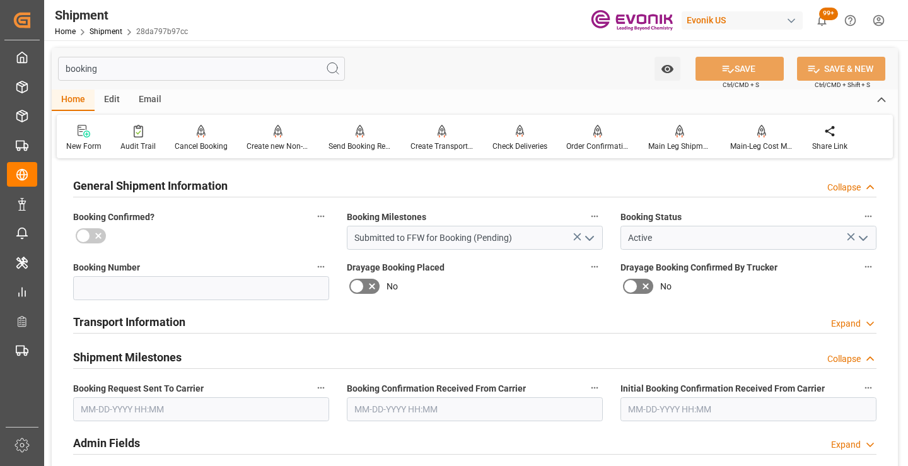
click at [170, 409] on input "text" at bounding box center [201, 409] width 256 height 24
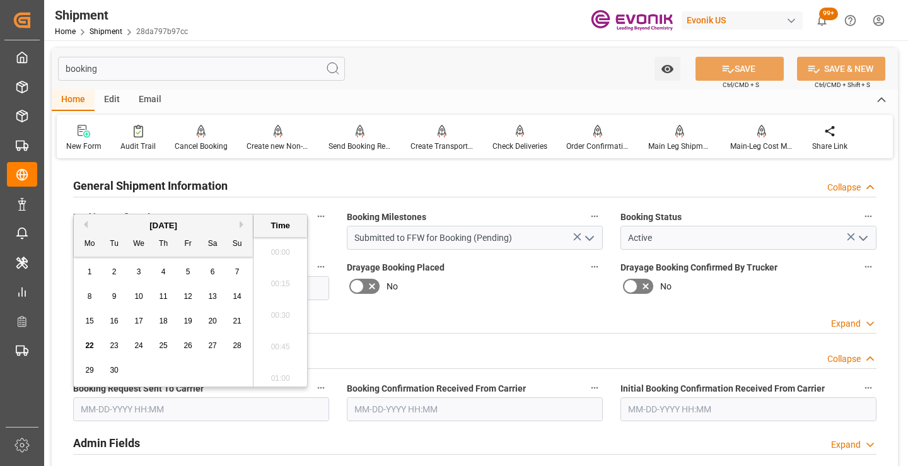
scroll to position [1738, 0]
click at [86, 349] on span "22" at bounding box center [89, 345] width 8 height 9
type input "[DATE] 00:00"
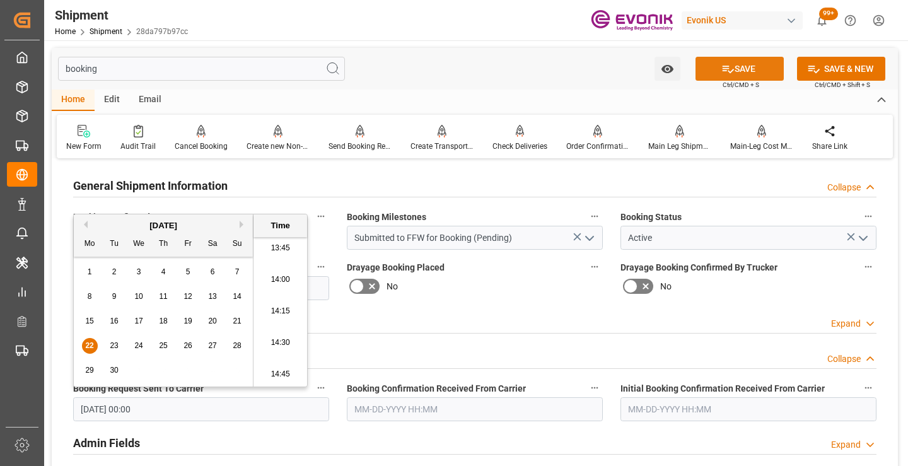
click at [713, 71] on button "SAVE" at bounding box center [739, 69] width 88 height 24
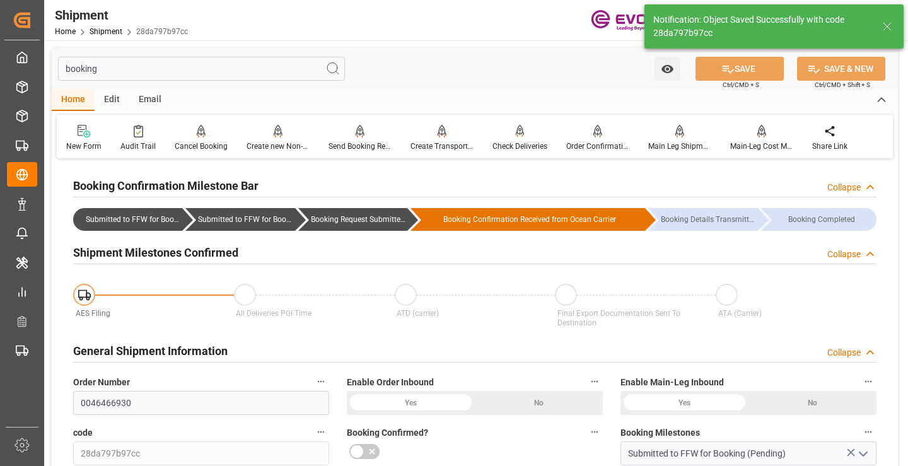
type input "Booking Request Submitted to Ocean Carrier"
